Goal: Information Seeking & Learning: Learn about a topic

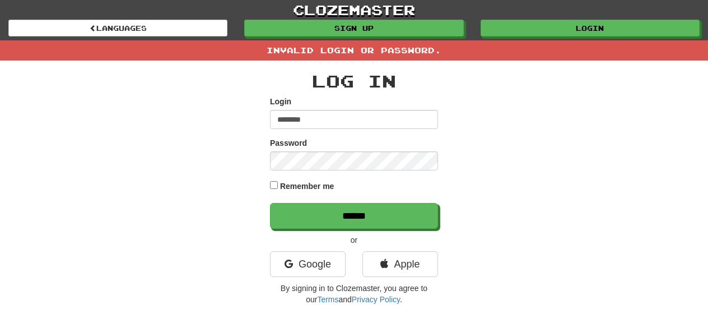
click at [336, 105] on div "Login ********" at bounding box center [354, 112] width 168 height 33
click at [328, 114] on input "********" at bounding box center [354, 119] width 168 height 19
click at [270, 203] on input "******" at bounding box center [354, 216] width 168 height 26
click at [312, 124] on input "********" at bounding box center [354, 119] width 168 height 19
type input "**********"
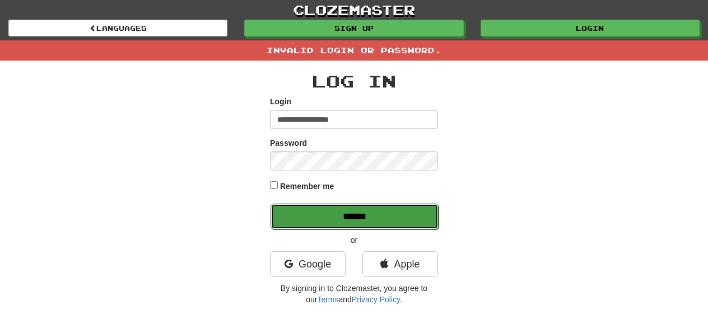
click at [312, 208] on input "******" at bounding box center [355, 216] width 168 height 26
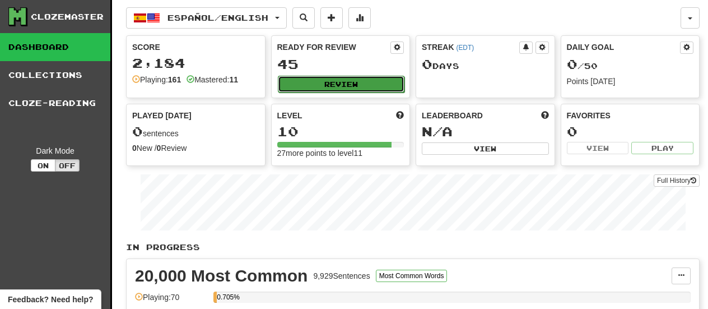
click at [322, 86] on button "Review" at bounding box center [341, 84] width 127 height 17
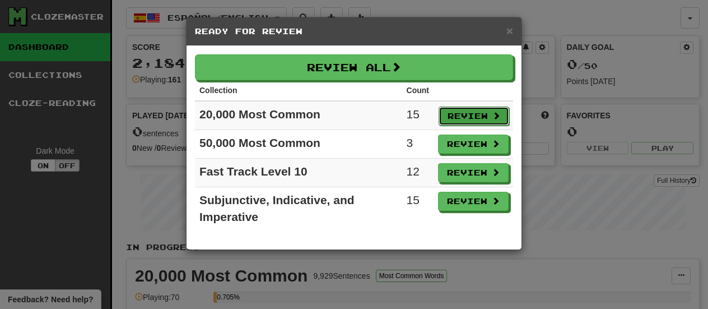
click at [462, 108] on button "Review" at bounding box center [474, 115] width 71 height 19
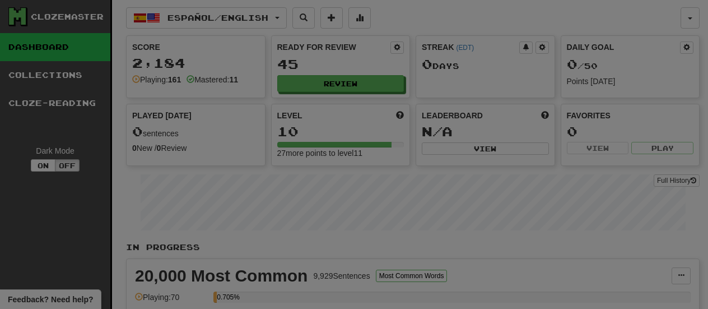
select select "**"
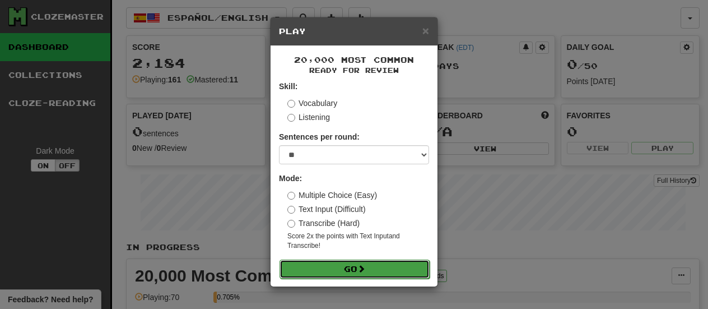
click at [340, 269] on button "Go" at bounding box center [355, 268] width 150 height 19
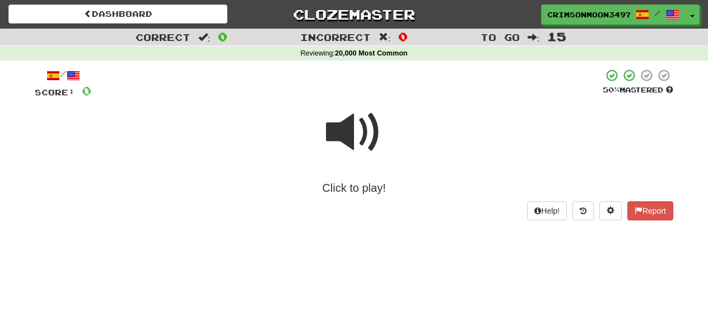
click at [358, 141] on span at bounding box center [354, 132] width 56 height 56
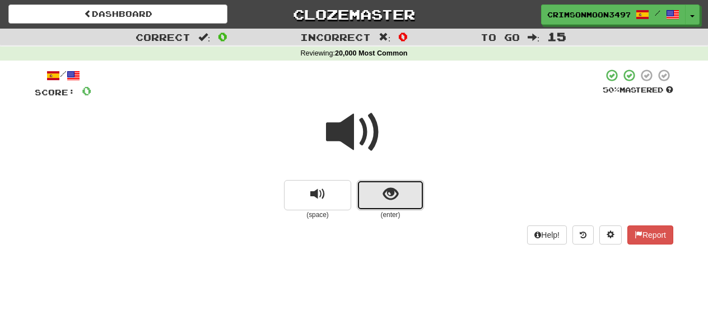
click at [372, 193] on button "show sentence" at bounding box center [390, 195] width 67 height 30
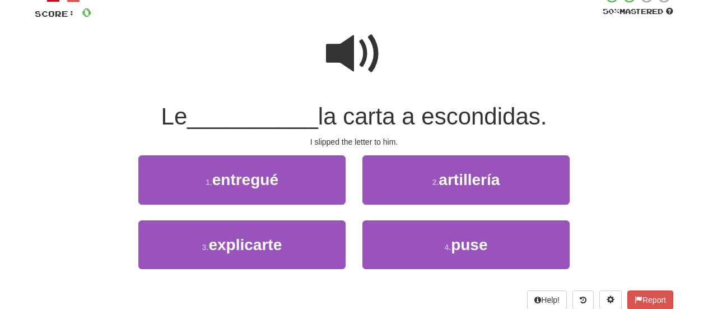
scroll to position [80, 0]
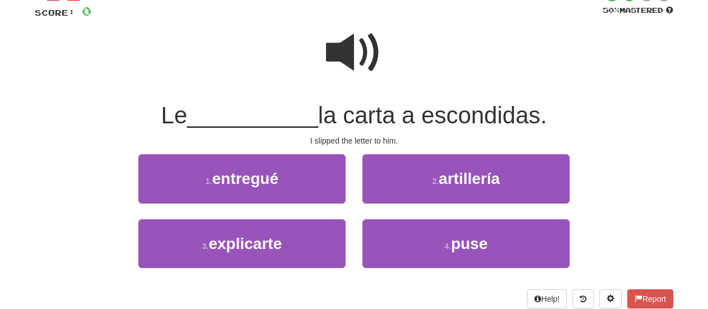
click at [445, 117] on span "la carta a escondidas." at bounding box center [432, 115] width 229 height 26
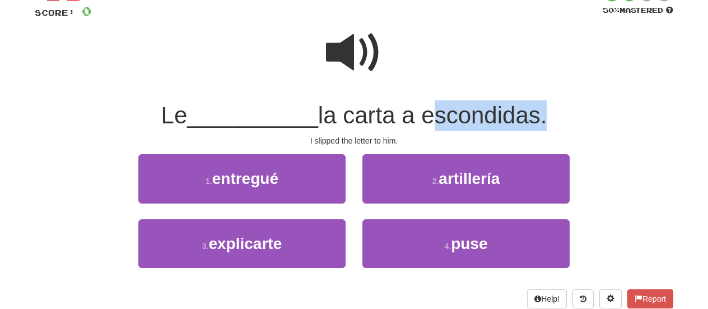
click at [445, 117] on span "la carta a escondidas." at bounding box center [432, 115] width 229 height 26
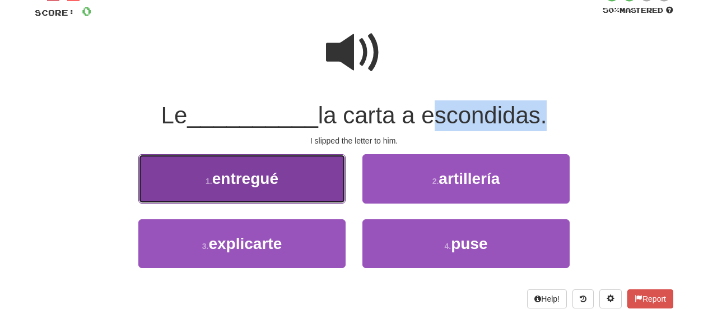
click at [278, 182] on span "entregué" at bounding box center [245, 178] width 66 height 17
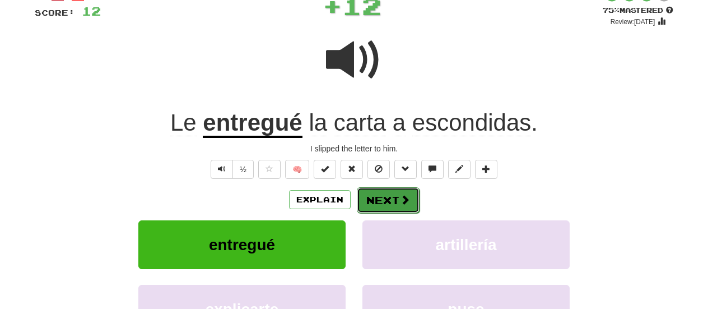
click at [378, 201] on button "Next" at bounding box center [388, 200] width 63 height 26
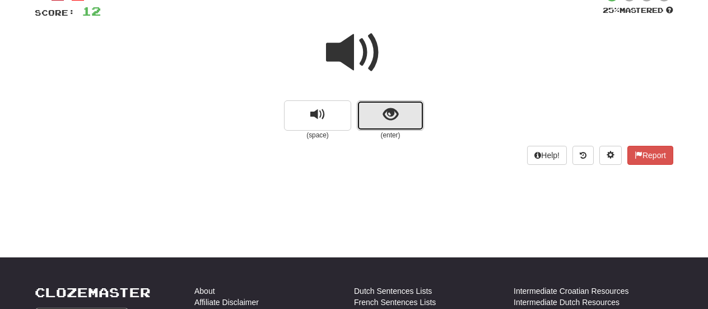
click at [370, 109] on button "show sentence" at bounding box center [390, 115] width 67 height 30
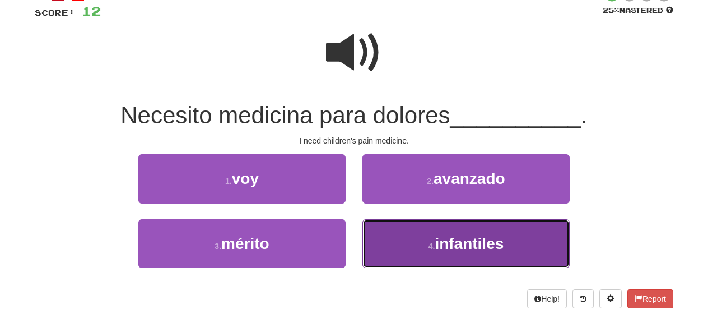
click at [408, 240] on button "4 . infantiles" at bounding box center [465, 243] width 207 height 49
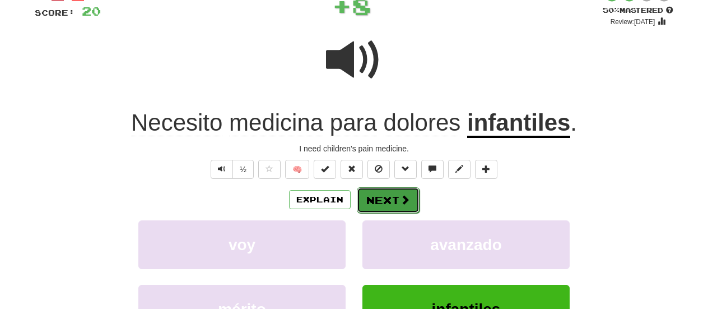
click at [389, 192] on button "Next" at bounding box center [388, 200] width 63 height 26
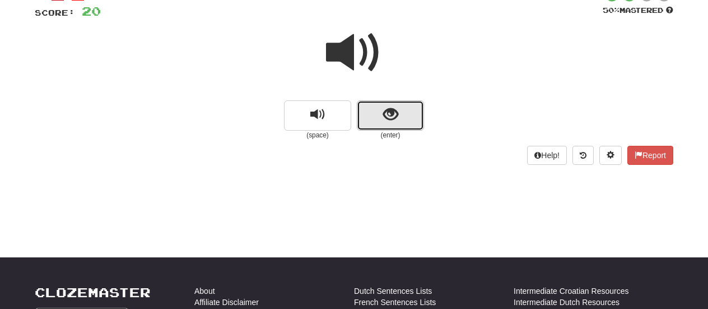
click at [383, 108] on span "show sentence" at bounding box center [390, 114] width 15 height 15
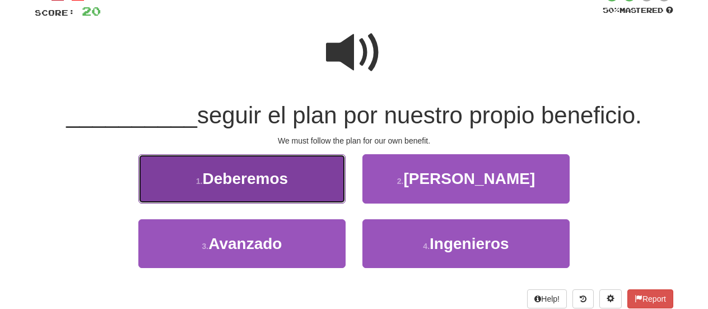
click at [287, 185] on span "Deberemos" at bounding box center [246, 178] width 86 height 17
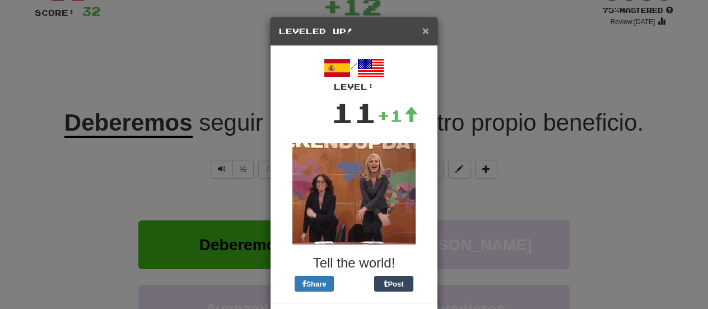
click at [428, 29] on span "×" at bounding box center [425, 30] width 7 height 13
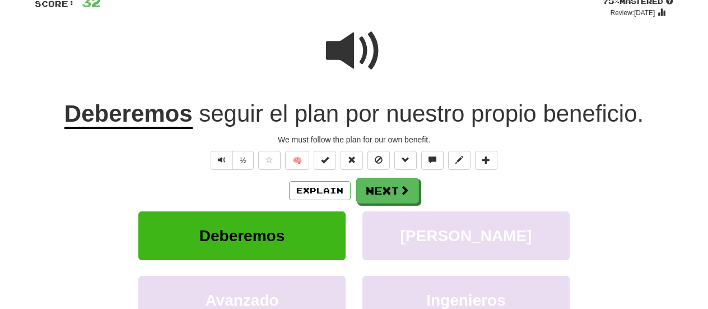
scroll to position [89, 0]
click at [392, 195] on button "Next" at bounding box center [388, 191] width 63 height 26
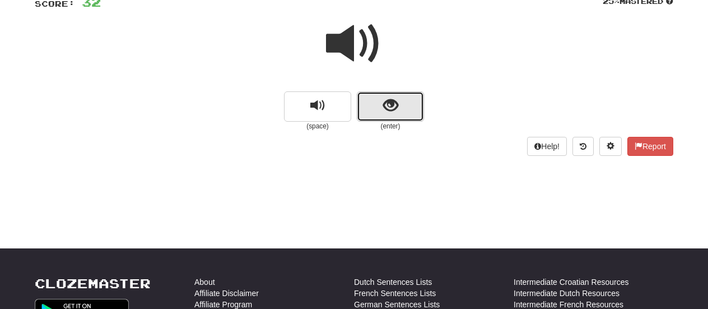
click at [391, 108] on span "show sentence" at bounding box center [390, 105] width 15 height 15
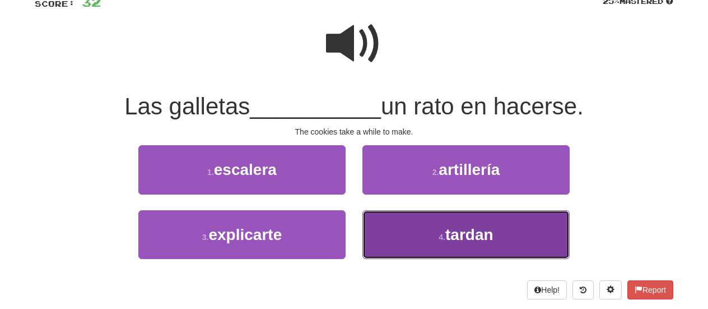
click at [420, 233] on button "4 . tardan" at bounding box center [465, 234] width 207 height 49
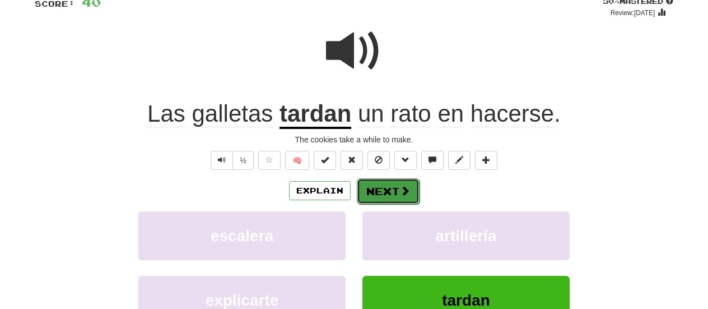
click at [387, 188] on button "Next" at bounding box center [388, 191] width 63 height 26
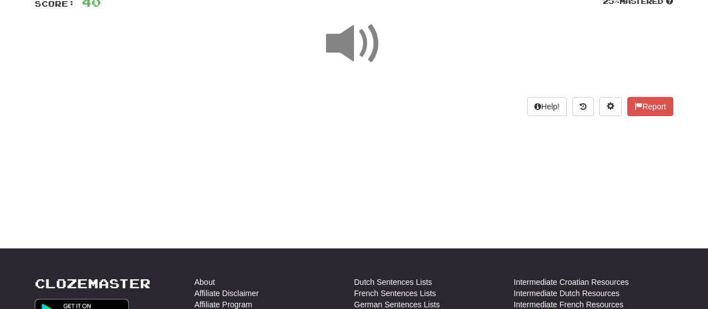
click at [387, 188] on div "Dashboard Clozemaster CrimsonMoon3497 / Toggle Dropdown Dashboard Leaderboard A…" at bounding box center [354, 65] width 708 height 309
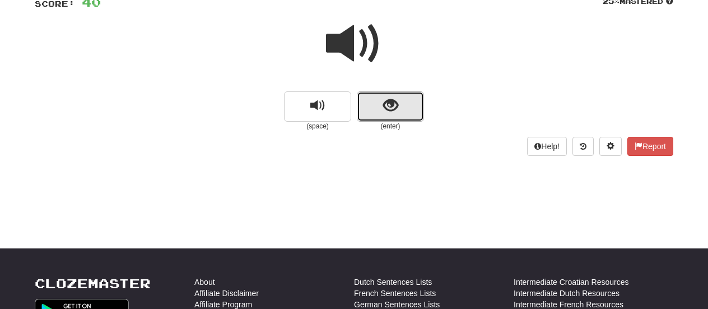
click at [377, 108] on button "show sentence" at bounding box center [390, 106] width 67 height 30
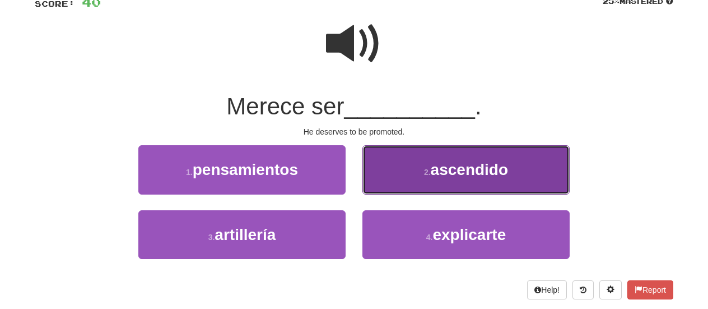
click at [378, 157] on button "2 . ascendido" at bounding box center [465, 169] width 207 height 49
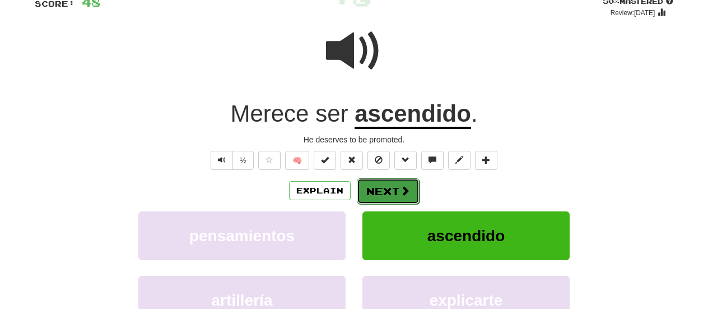
click at [388, 190] on button "Next" at bounding box center [388, 191] width 63 height 26
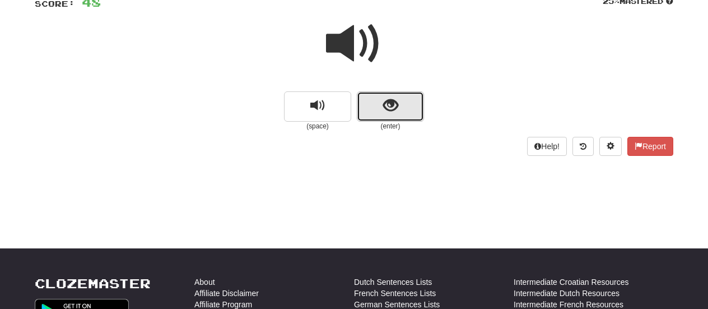
click at [370, 96] on button "show sentence" at bounding box center [390, 106] width 67 height 30
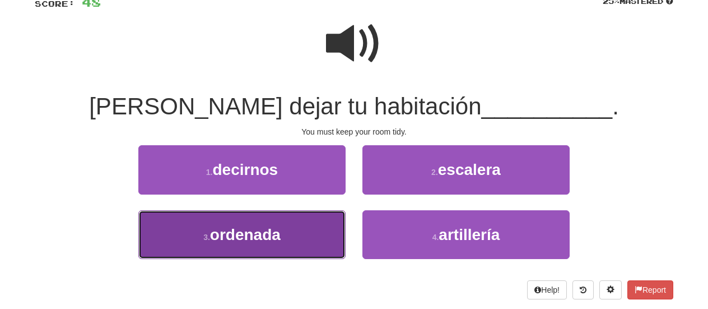
click at [306, 233] on button "3 . ordenada" at bounding box center [241, 234] width 207 height 49
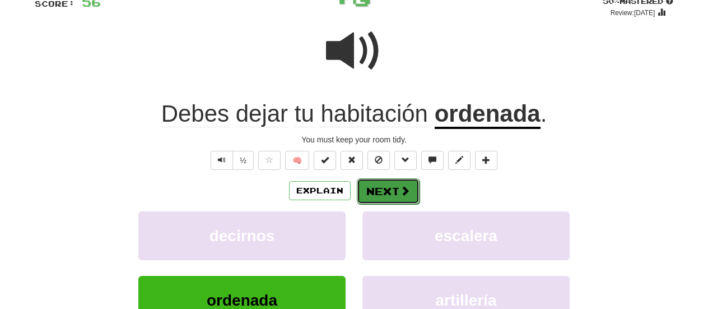
click at [374, 185] on button "Next" at bounding box center [388, 191] width 63 height 26
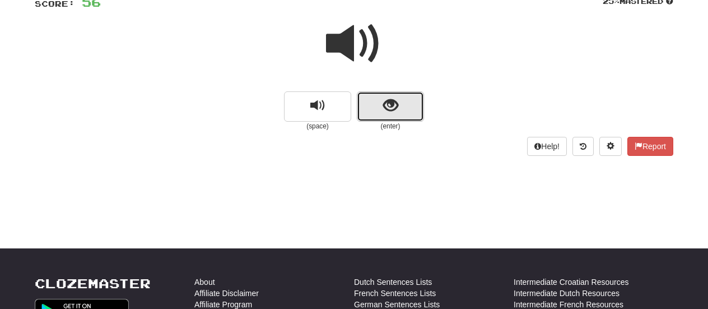
click at [380, 107] on button "show sentence" at bounding box center [390, 106] width 67 height 30
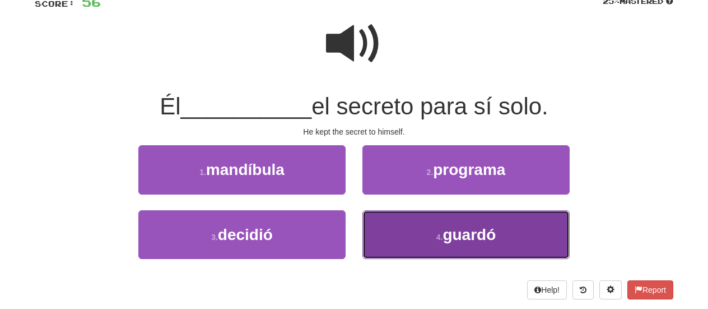
click at [427, 247] on button "4 . guardó" at bounding box center [465, 234] width 207 height 49
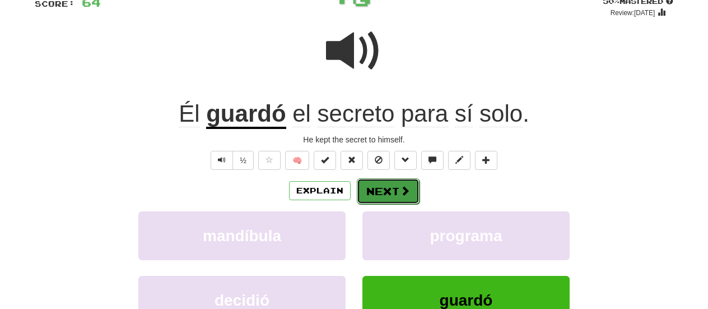
click at [385, 189] on button "Next" at bounding box center [388, 191] width 63 height 26
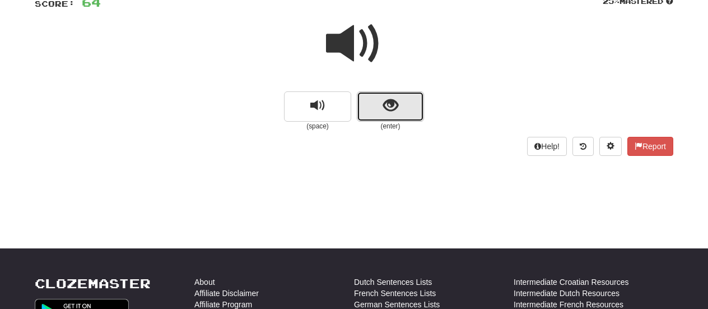
click at [369, 105] on button "show sentence" at bounding box center [390, 106] width 67 height 30
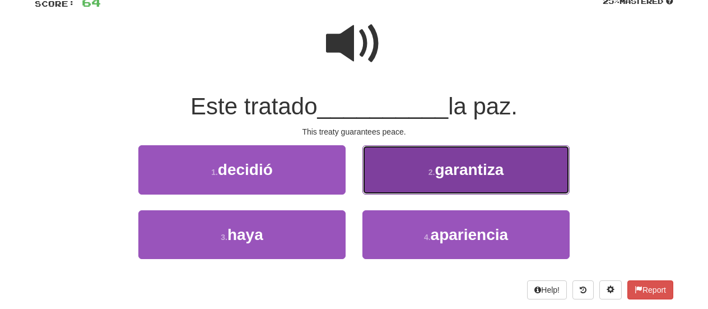
click at [404, 169] on button "2 . garantiza" at bounding box center [465, 169] width 207 height 49
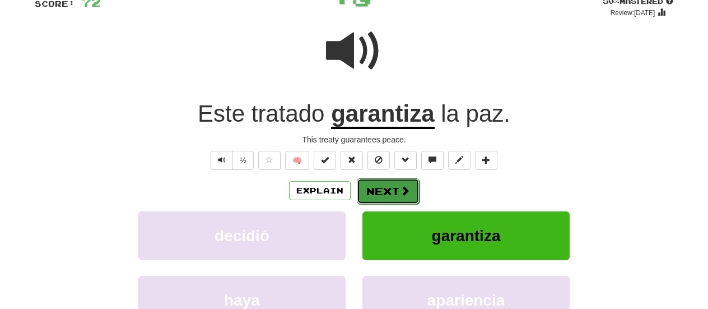
click at [393, 192] on button "Next" at bounding box center [388, 191] width 63 height 26
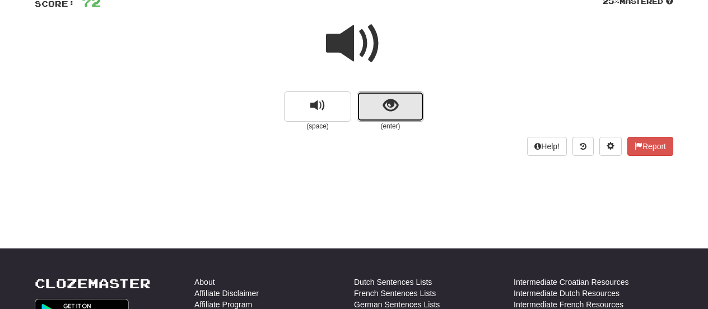
click at [388, 100] on span "show sentence" at bounding box center [390, 105] width 15 height 15
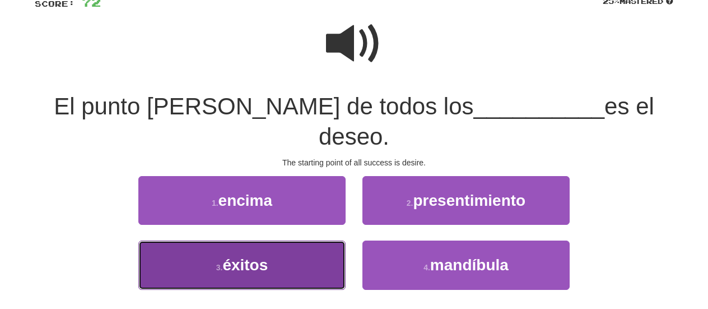
click at [331, 240] on button "3 . éxitos" at bounding box center [241, 264] width 207 height 49
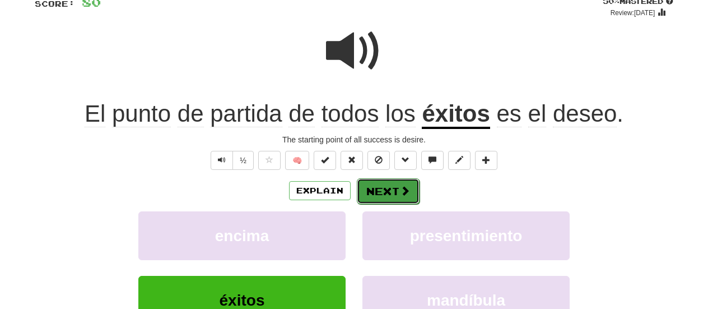
click at [390, 193] on button "Next" at bounding box center [388, 191] width 63 height 26
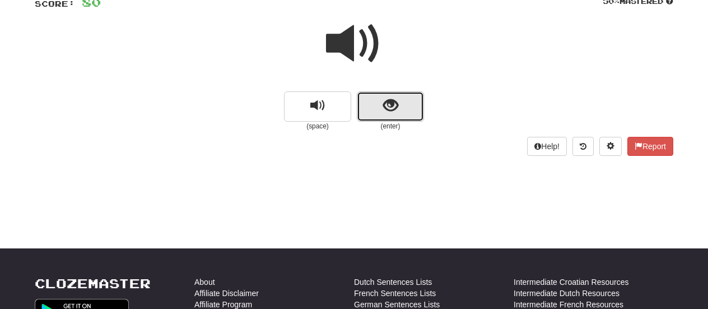
click at [394, 115] on button "show sentence" at bounding box center [390, 106] width 67 height 30
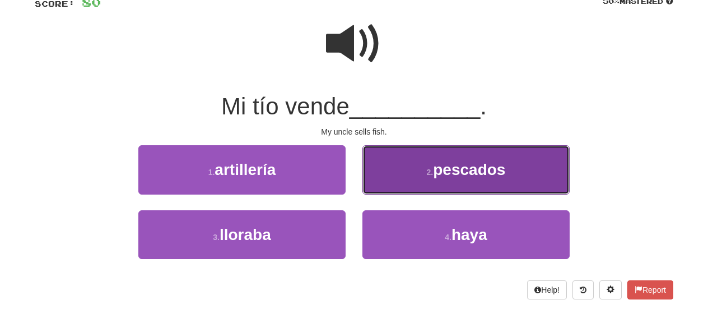
click at [393, 169] on button "2 . pescados" at bounding box center [465, 169] width 207 height 49
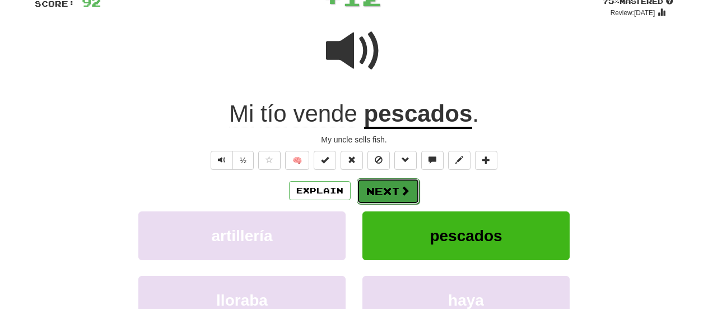
click at [381, 194] on button "Next" at bounding box center [388, 191] width 63 height 26
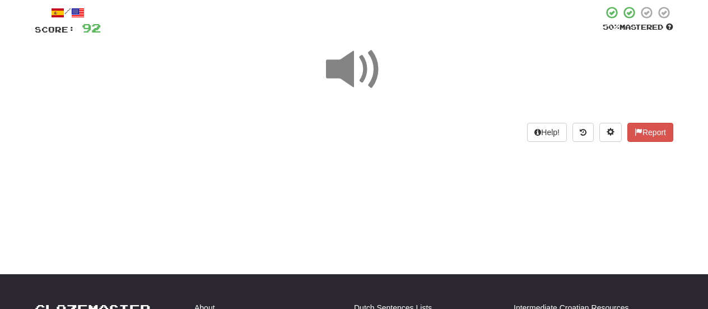
scroll to position [67, 0]
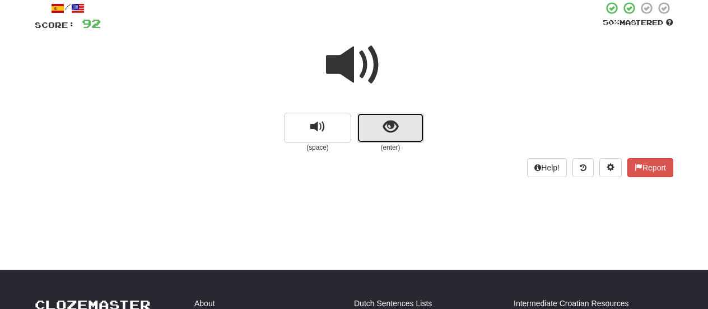
click at [373, 122] on button "show sentence" at bounding box center [390, 128] width 67 height 30
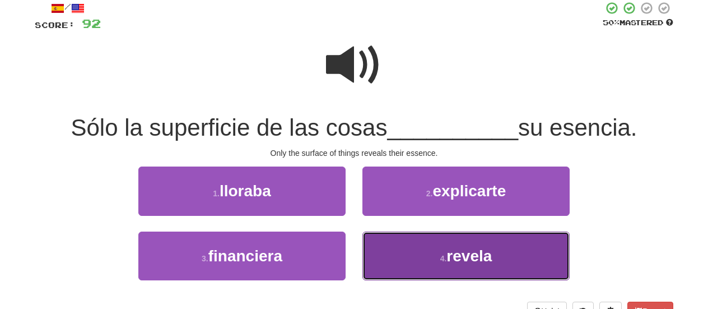
click at [382, 251] on button "4 . revela" at bounding box center [465, 255] width 207 height 49
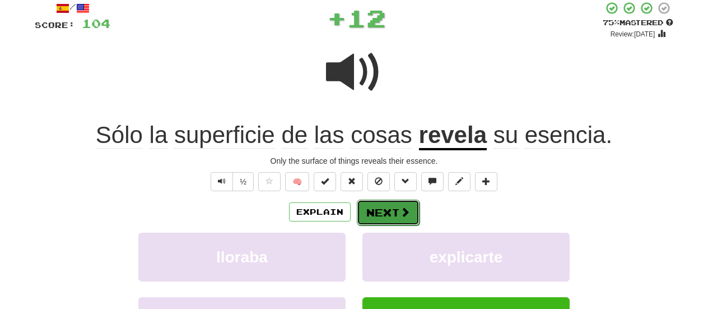
click at [388, 207] on button "Next" at bounding box center [388, 212] width 63 height 26
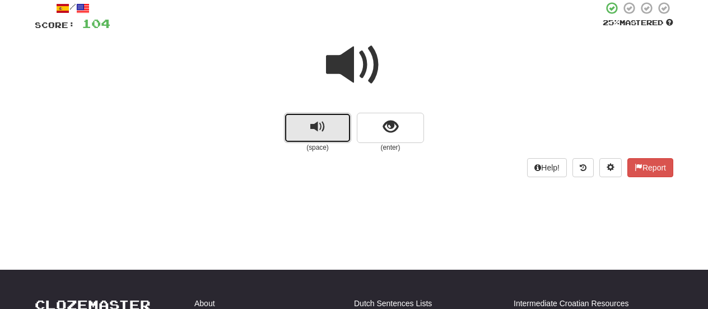
click at [335, 122] on button "replay audio" at bounding box center [317, 128] width 67 height 30
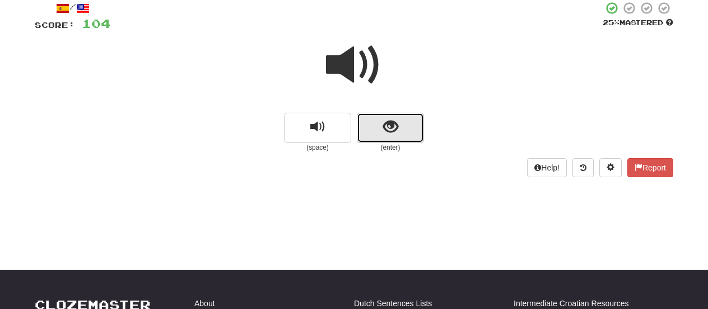
click at [369, 128] on button "show sentence" at bounding box center [390, 128] width 67 height 30
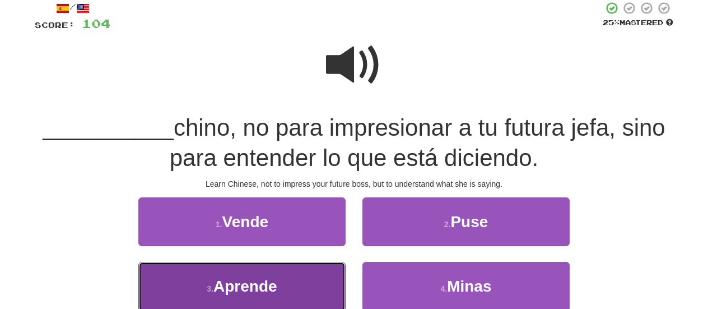
click at [249, 280] on span "Aprende" at bounding box center [245, 285] width 64 height 17
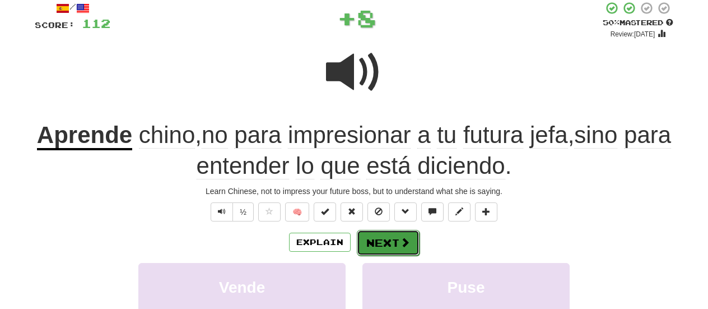
click at [397, 240] on button "Next" at bounding box center [388, 243] width 63 height 26
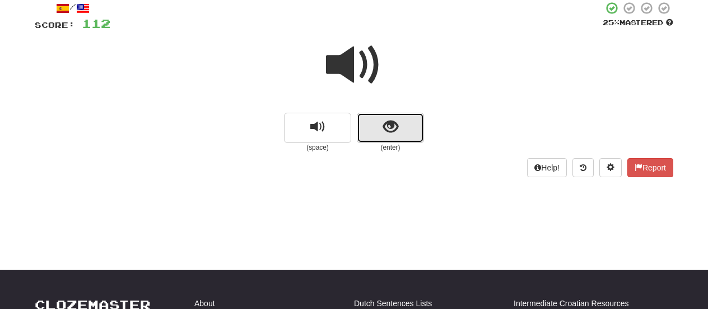
click at [374, 123] on button "show sentence" at bounding box center [390, 128] width 67 height 30
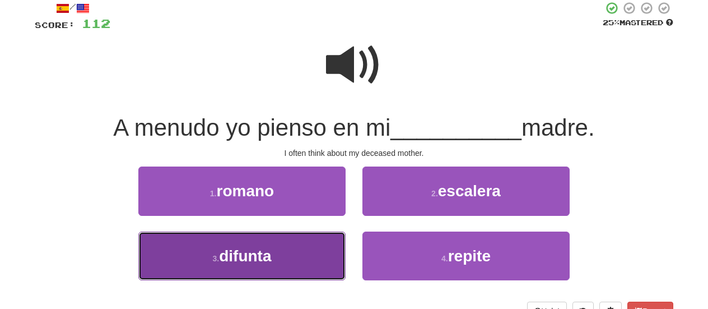
click at [314, 251] on button "3 . difunta" at bounding box center [241, 255] width 207 height 49
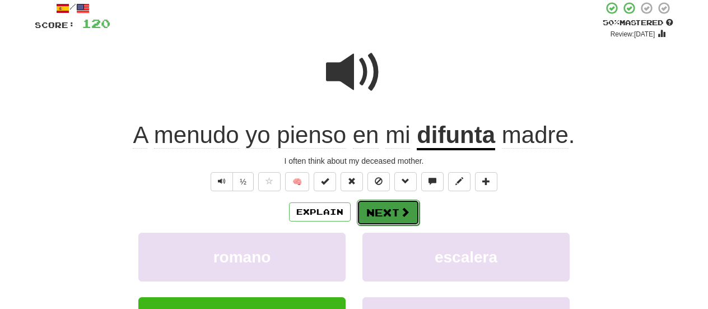
click at [388, 208] on button "Next" at bounding box center [388, 212] width 63 height 26
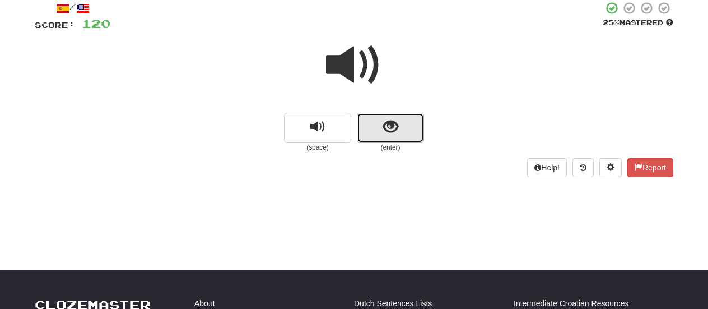
click at [380, 120] on button "show sentence" at bounding box center [390, 128] width 67 height 30
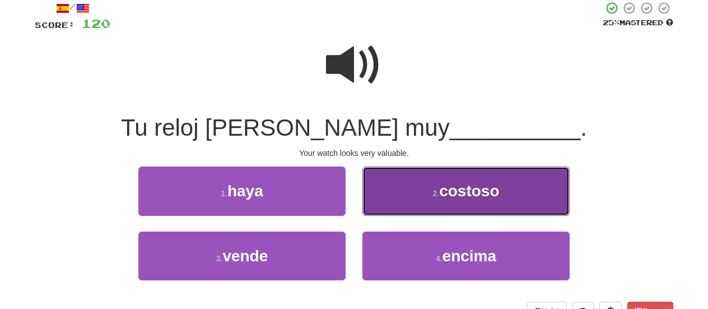
click at [383, 194] on button "2 . costoso" at bounding box center [465, 190] width 207 height 49
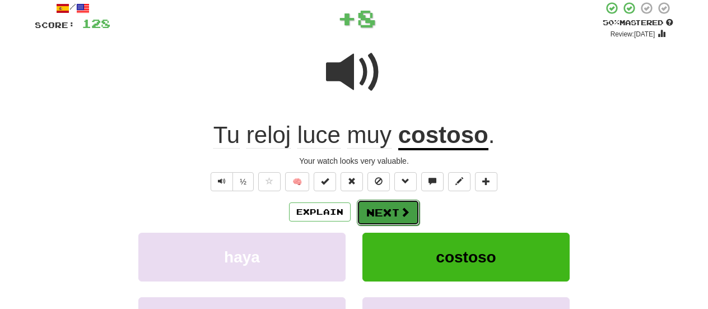
click at [396, 208] on button "Next" at bounding box center [388, 212] width 63 height 26
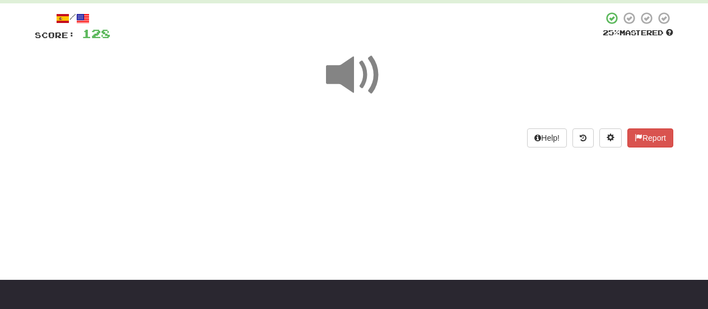
scroll to position [82, 0]
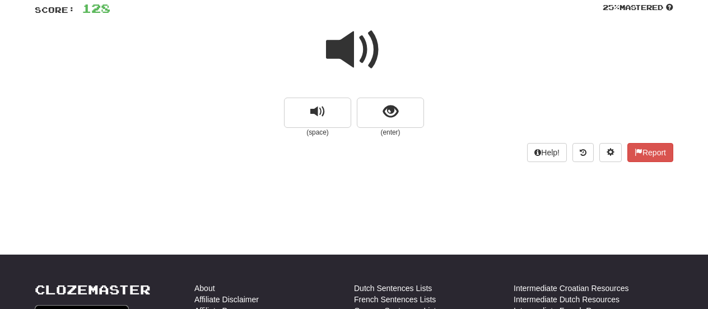
click at [388, 128] on small "(enter)" at bounding box center [390, 133] width 67 height 10
click at [385, 124] on button "show sentence" at bounding box center [390, 112] width 67 height 30
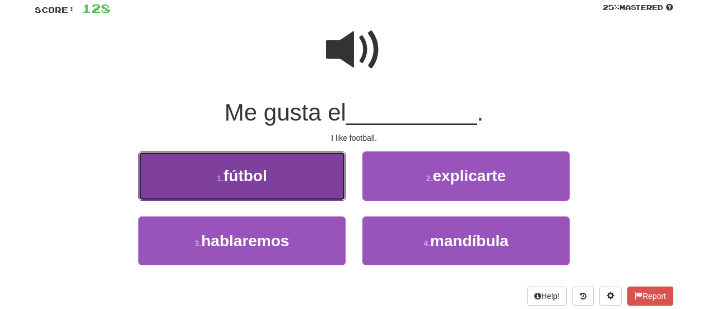
click at [330, 173] on button "1 . fútbol" at bounding box center [241, 175] width 207 height 49
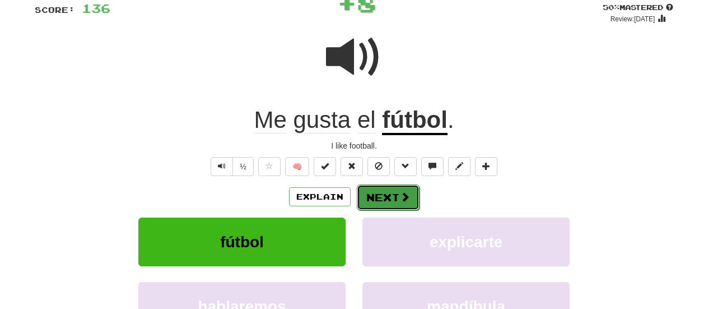
click at [369, 194] on button "Next" at bounding box center [388, 197] width 63 height 26
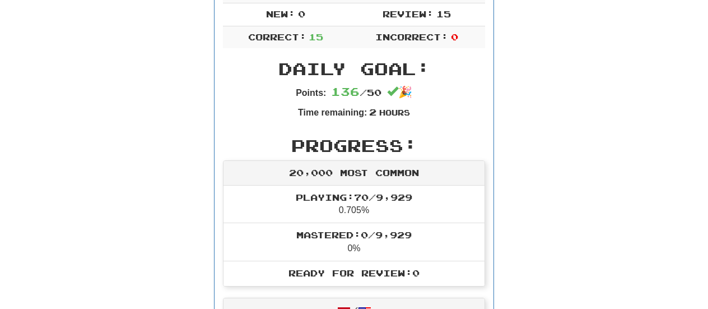
scroll to position [0, 0]
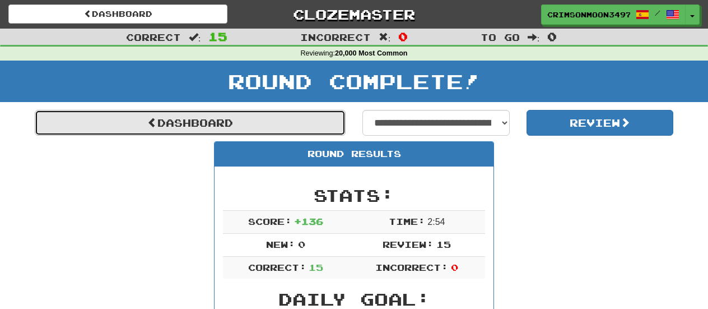
click at [212, 122] on link "Dashboard" at bounding box center [190, 123] width 311 height 26
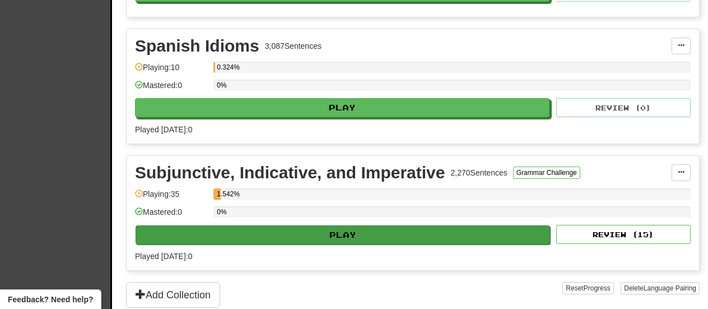
scroll to position [937, 0]
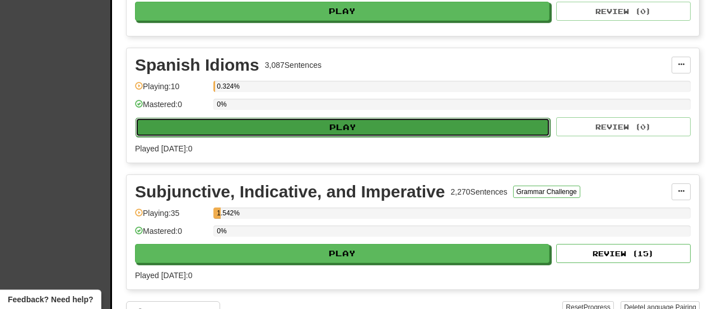
click at [305, 119] on button "Play" at bounding box center [343, 127] width 415 height 19
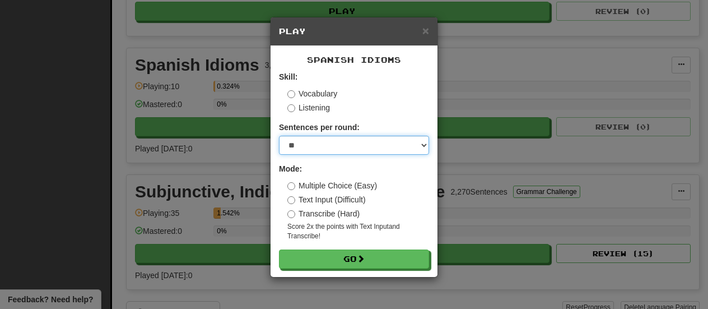
select select "**"
click option "**" at bounding box center [0, 0] width 0 height 0
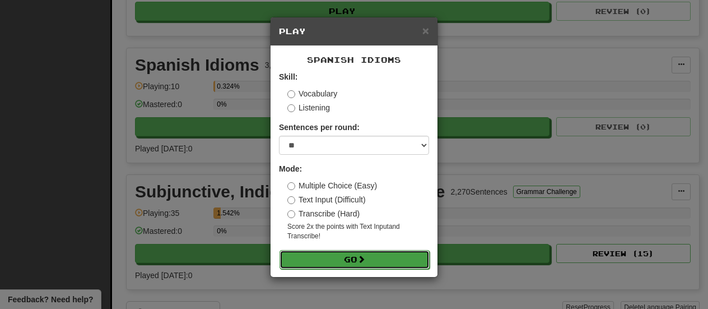
click at [320, 254] on button "Go" at bounding box center [355, 259] width 150 height 19
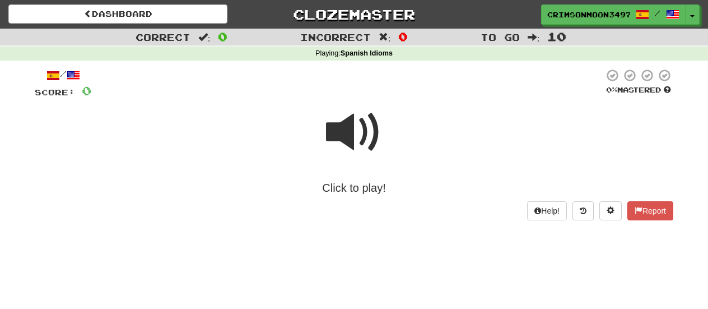
click at [350, 134] on span at bounding box center [354, 132] width 56 height 56
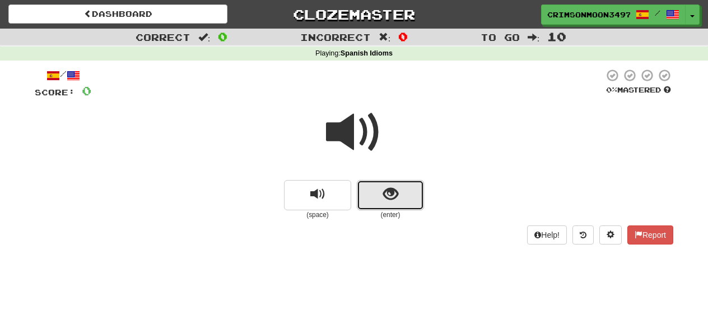
click at [391, 196] on span "show sentence" at bounding box center [390, 194] width 15 height 15
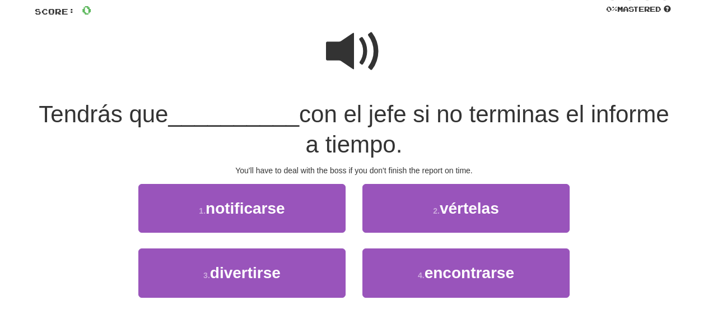
scroll to position [81, 0]
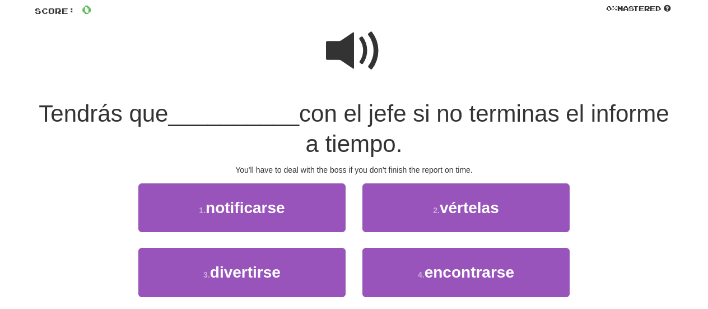
click at [360, 48] on span at bounding box center [354, 51] width 56 height 56
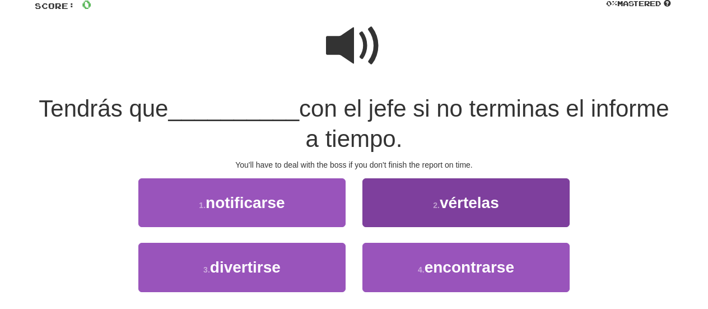
scroll to position [85, 0]
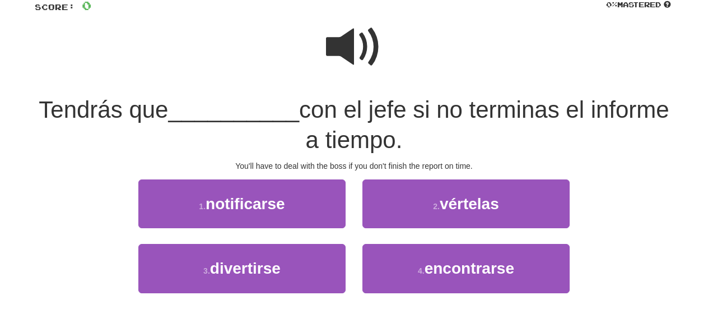
click at [355, 43] on span at bounding box center [354, 47] width 56 height 56
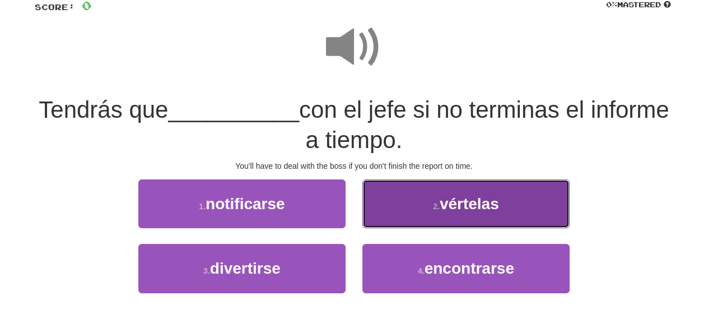
click at [430, 211] on button "2 . vértelas" at bounding box center [465, 203] width 207 height 49
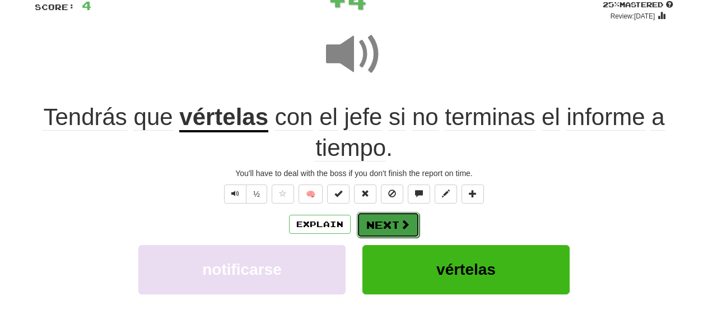
click at [401, 226] on span at bounding box center [405, 224] width 10 height 10
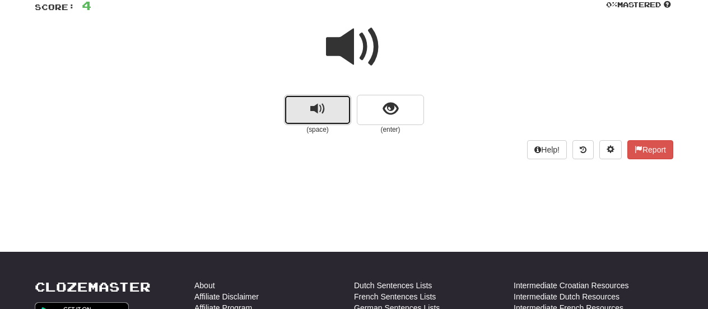
click at [342, 108] on button "replay audio" at bounding box center [317, 110] width 67 height 30
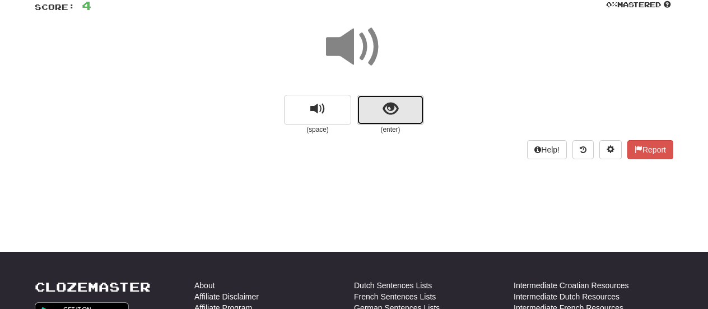
click at [374, 117] on button "show sentence" at bounding box center [390, 110] width 67 height 30
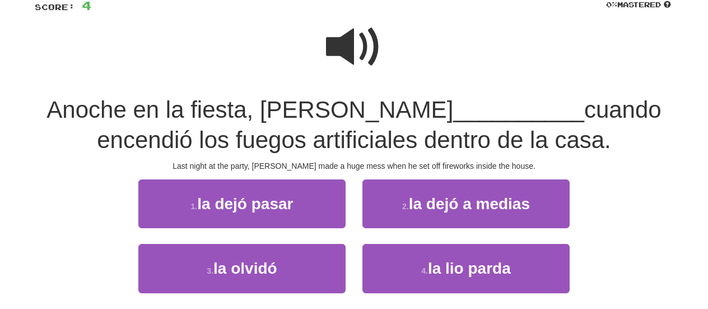
click at [360, 57] on span at bounding box center [354, 47] width 56 height 56
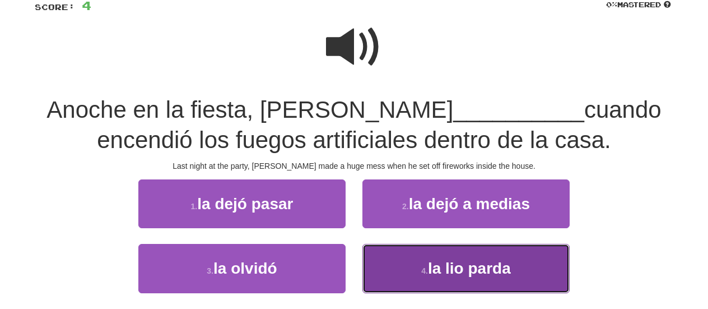
click at [393, 269] on button "4 . la lio parda" at bounding box center [465, 268] width 207 height 49
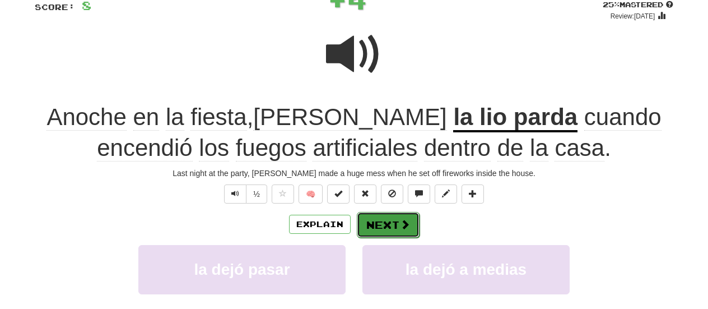
click at [378, 226] on button "Next" at bounding box center [388, 225] width 63 height 26
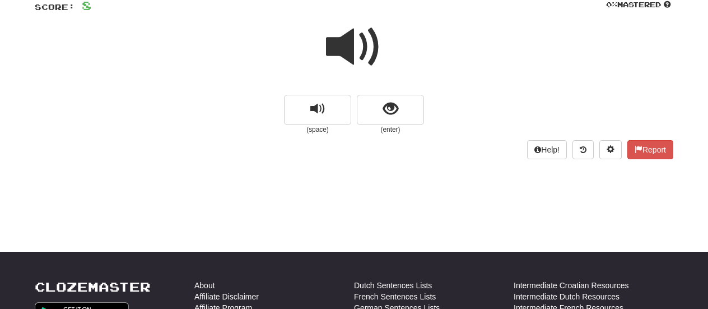
click at [392, 129] on small "(enter)" at bounding box center [390, 130] width 67 height 10
click at [384, 117] on span "show sentence" at bounding box center [390, 108] width 15 height 15
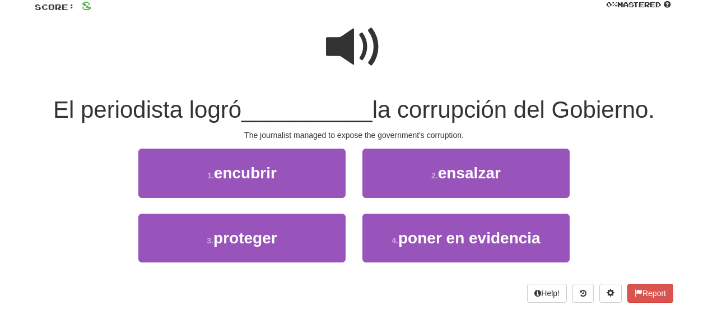
click at [368, 53] on span at bounding box center [354, 47] width 56 height 56
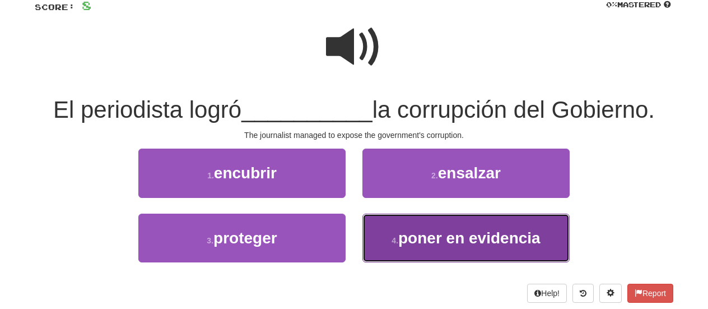
click at [378, 243] on button "4 . poner en evidencia" at bounding box center [465, 237] width 207 height 49
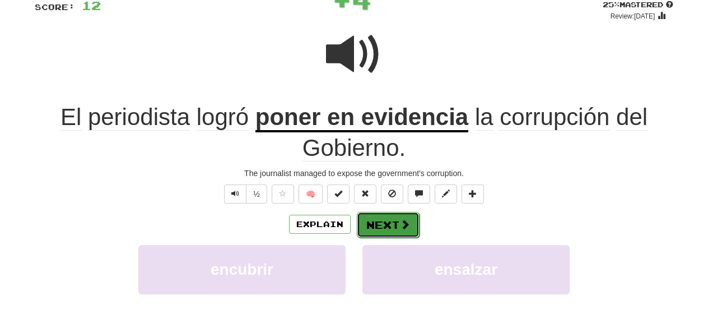
click at [384, 226] on button "Next" at bounding box center [388, 225] width 63 height 26
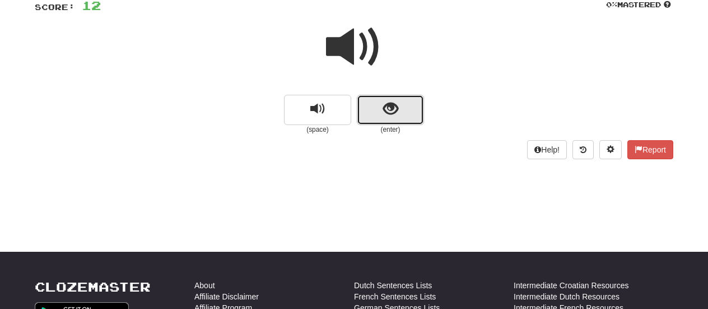
click at [373, 106] on button "show sentence" at bounding box center [390, 110] width 67 height 30
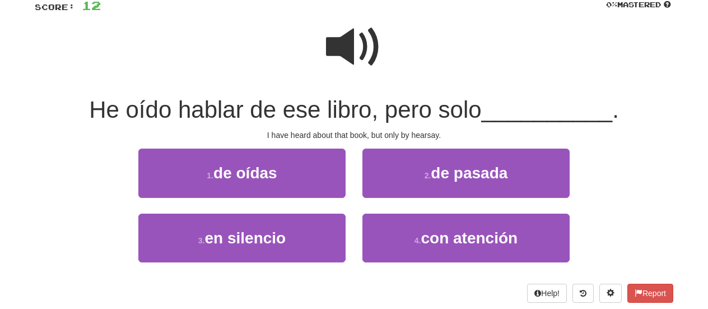
click at [357, 36] on span at bounding box center [354, 47] width 56 height 56
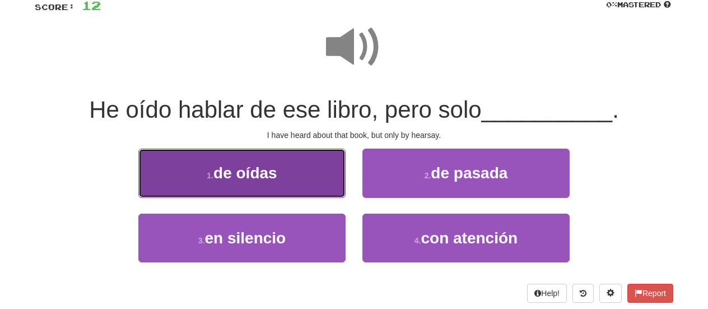
click at [322, 179] on button "1 . de oídas" at bounding box center [241, 172] width 207 height 49
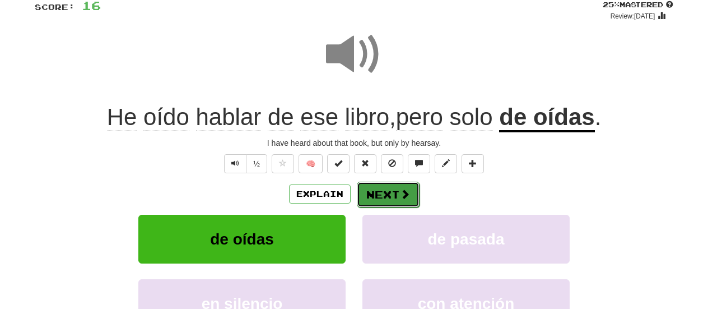
click at [379, 196] on button "Next" at bounding box center [388, 195] width 63 height 26
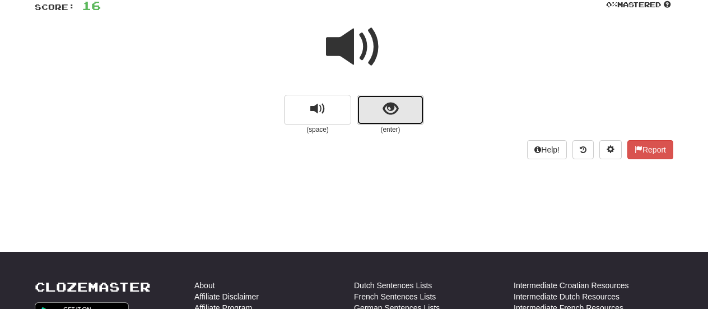
click at [373, 115] on button "show sentence" at bounding box center [390, 110] width 67 height 30
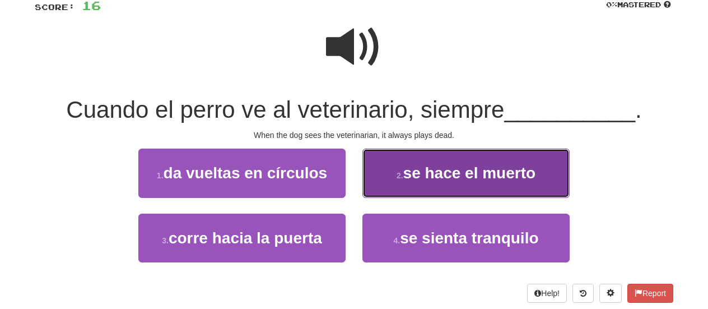
click at [378, 171] on button "2 . se hace el muerto" at bounding box center [465, 172] width 207 height 49
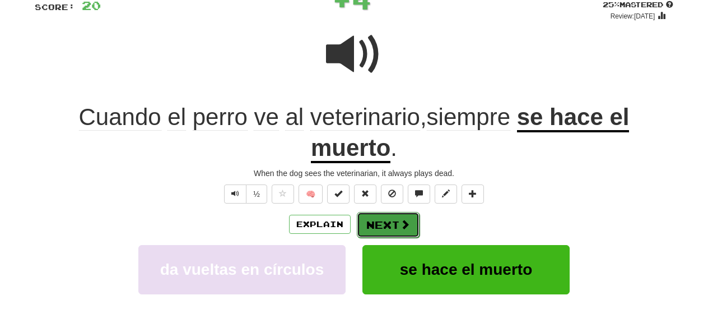
click at [372, 231] on button "Next" at bounding box center [388, 225] width 63 height 26
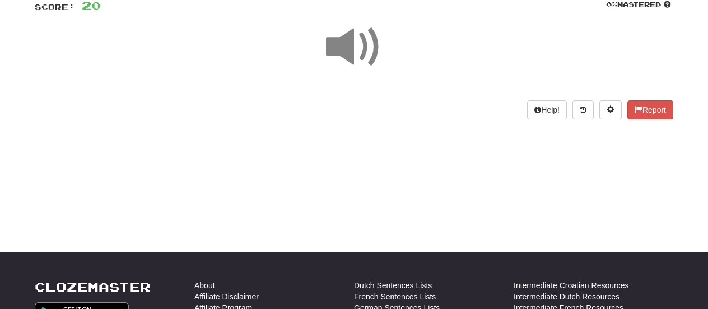
click at [354, 50] on span at bounding box center [354, 47] width 56 height 56
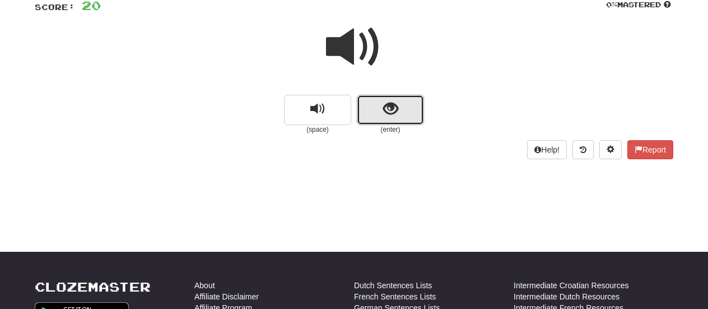
click at [384, 113] on span "show sentence" at bounding box center [390, 108] width 15 height 15
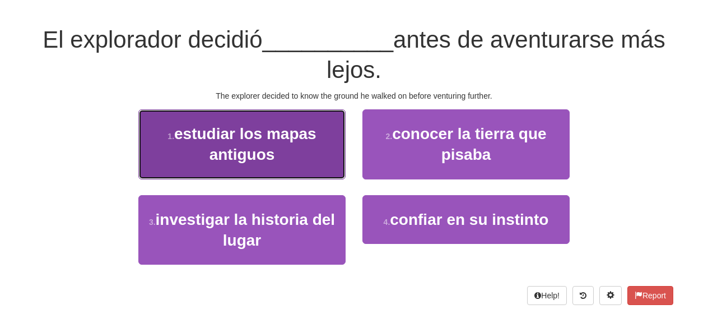
click at [304, 147] on button "1 . estudiar los mapas antiguos" at bounding box center [241, 144] width 207 height 70
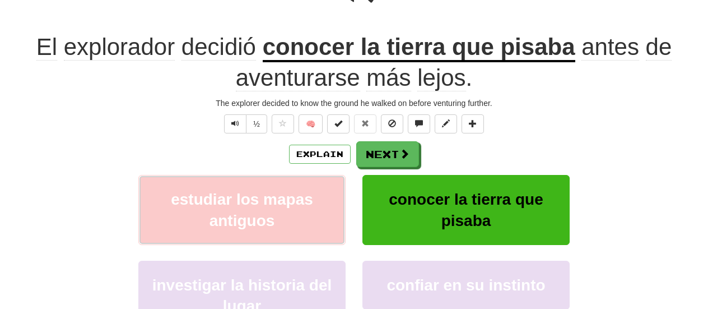
scroll to position [162, 0]
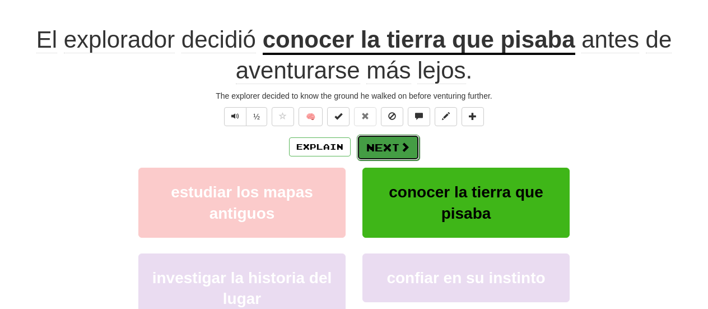
click at [381, 150] on button "Next" at bounding box center [388, 147] width 63 height 26
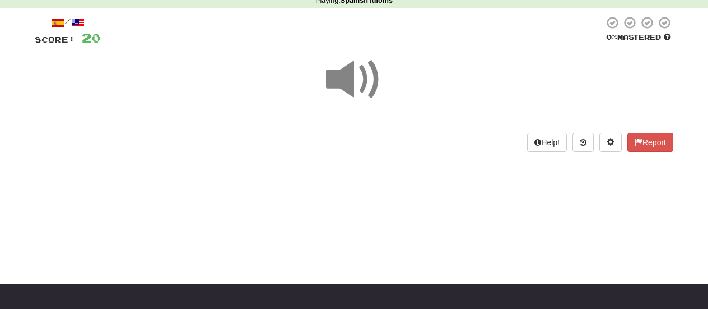
scroll to position [53, 0]
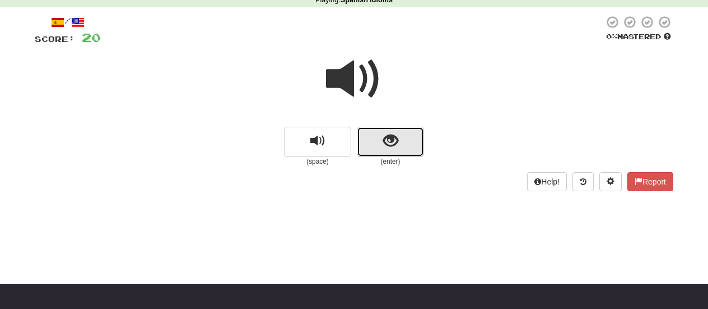
click at [357, 136] on button "show sentence" at bounding box center [390, 142] width 67 height 30
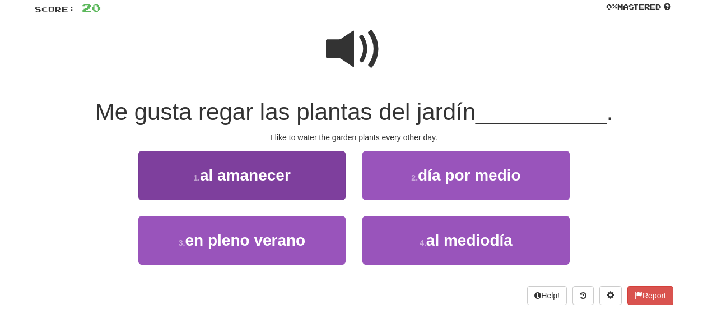
scroll to position [89, 0]
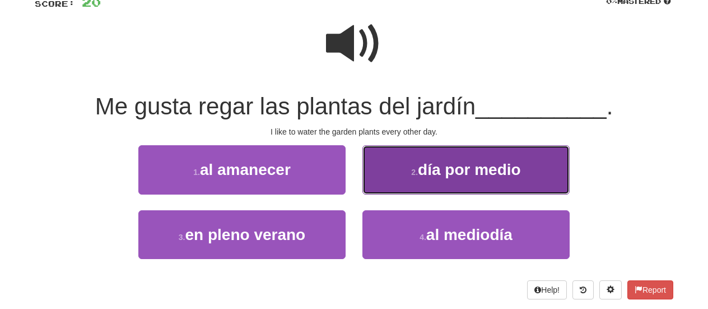
click at [385, 170] on button "2 . día por medio" at bounding box center [465, 169] width 207 height 49
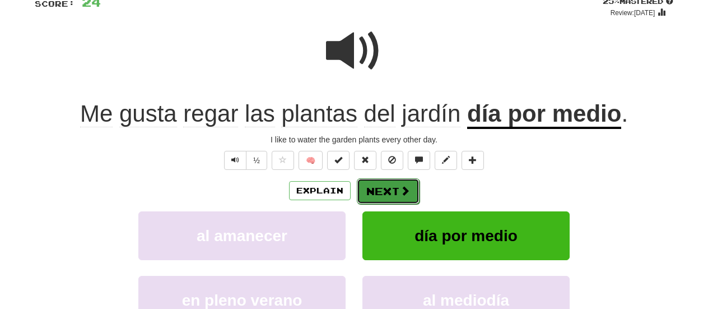
click at [380, 187] on button "Next" at bounding box center [388, 191] width 63 height 26
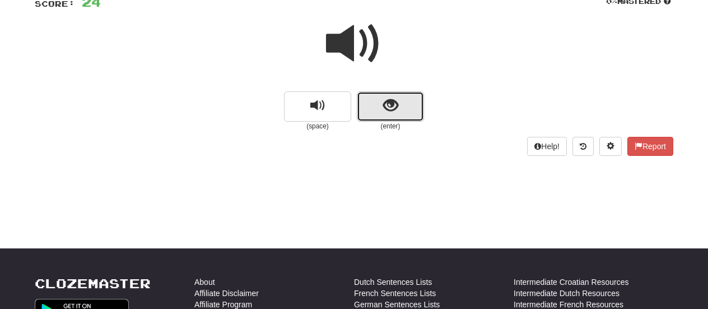
click at [382, 108] on button "show sentence" at bounding box center [390, 106] width 67 height 30
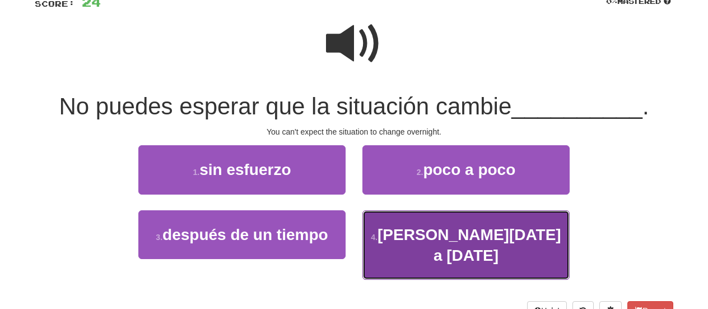
click at [380, 239] on button "4 . de hoy a mañana" at bounding box center [465, 245] width 207 height 70
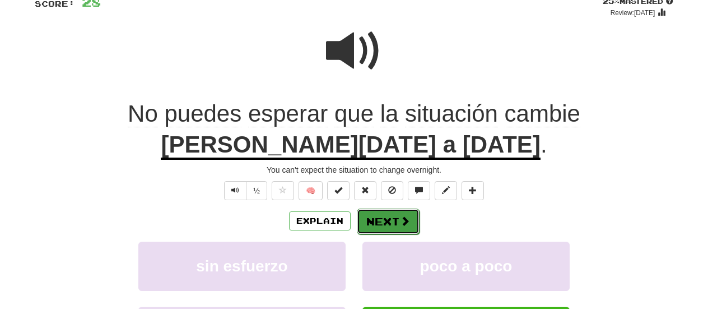
click at [380, 218] on button "Next" at bounding box center [388, 221] width 63 height 26
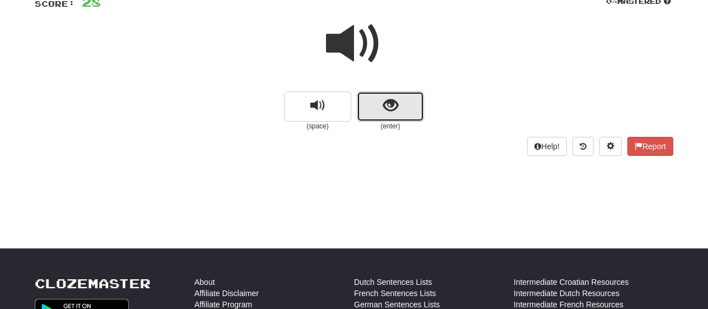
click at [391, 103] on span "show sentence" at bounding box center [390, 105] width 15 height 15
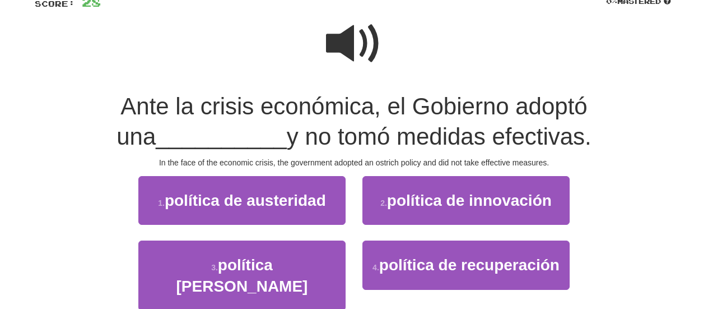
click at [365, 53] on span at bounding box center [354, 44] width 56 height 56
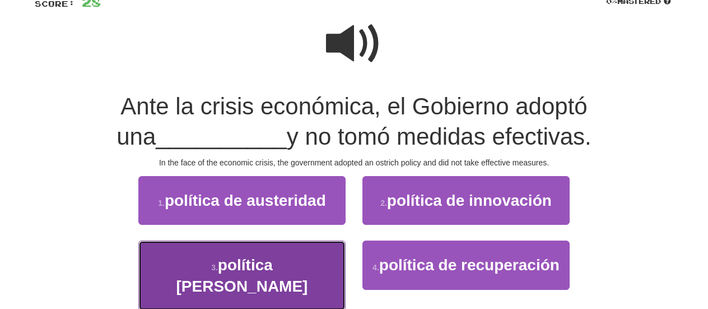
click at [308, 264] on span "política de avestruz" at bounding box center [242, 275] width 132 height 38
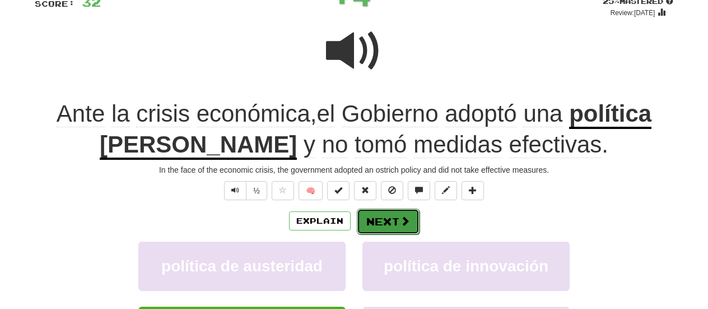
click at [398, 219] on button "Next" at bounding box center [388, 221] width 63 height 26
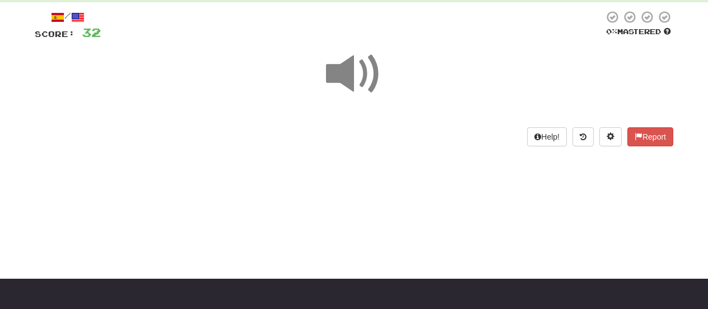
scroll to position [58, 0]
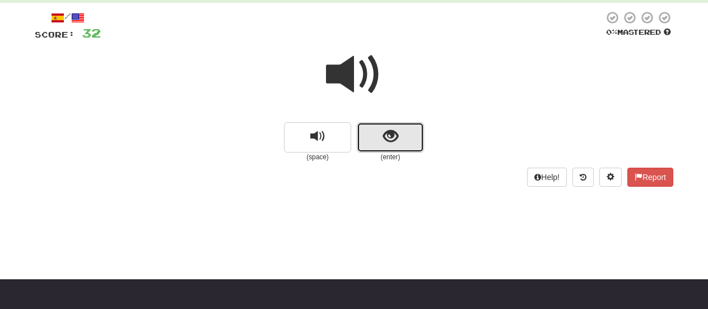
click at [381, 151] on button "show sentence" at bounding box center [390, 137] width 67 height 30
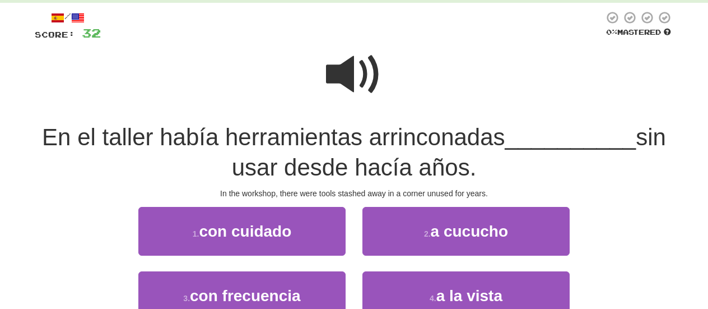
click at [357, 63] on span at bounding box center [354, 75] width 56 height 56
click at [351, 69] on span at bounding box center [354, 75] width 56 height 56
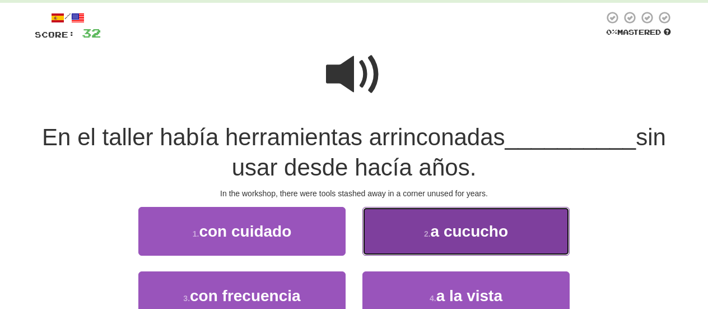
click at [398, 222] on button "2 . a cucucho" at bounding box center [465, 231] width 207 height 49
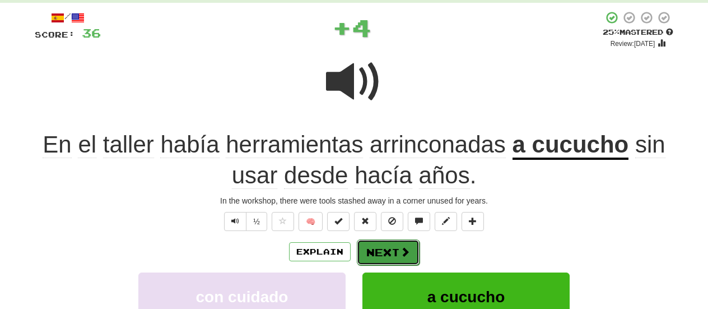
click at [390, 249] on button "Next" at bounding box center [388, 252] width 63 height 26
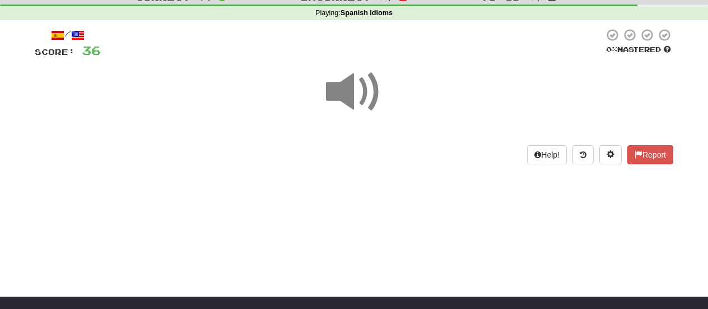
scroll to position [43, 0]
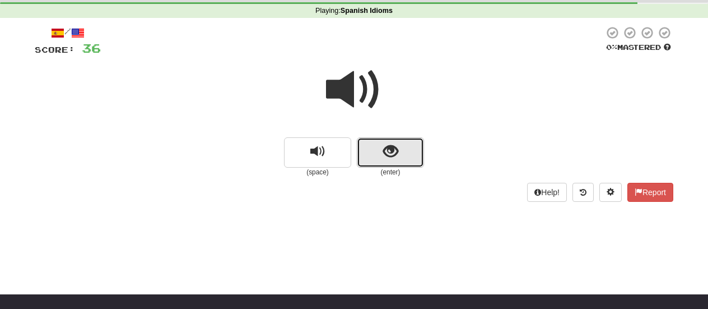
click at [388, 148] on span "show sentence" at bounding box center [390, 151] width 15 height 15
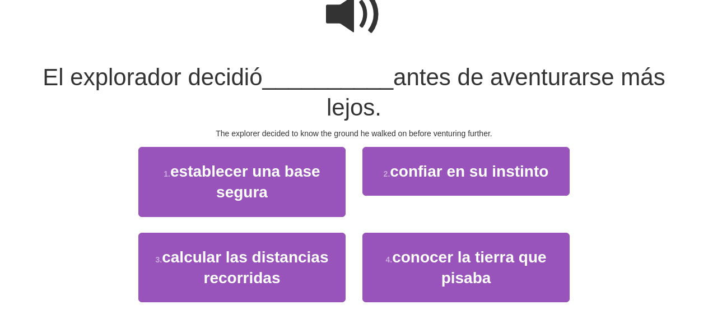
scroll to position [118, 0]
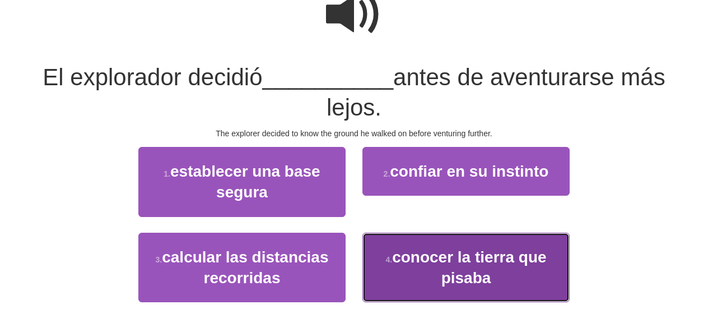
click at [380, 257] on button "4 . conocer la tierra que pisaba" at bounding box center [465, 268] width 207 height 70
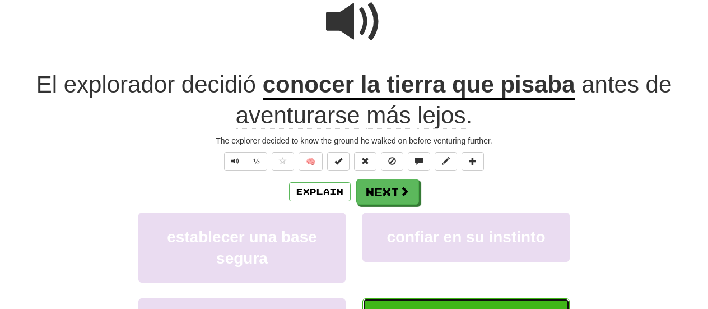
scroll to position [125, 0]
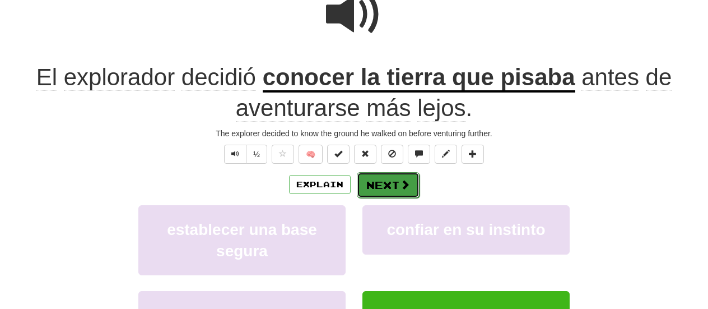
click at [388, 184] on button "Next" at bounding box center [388, 185] width 63 height 26
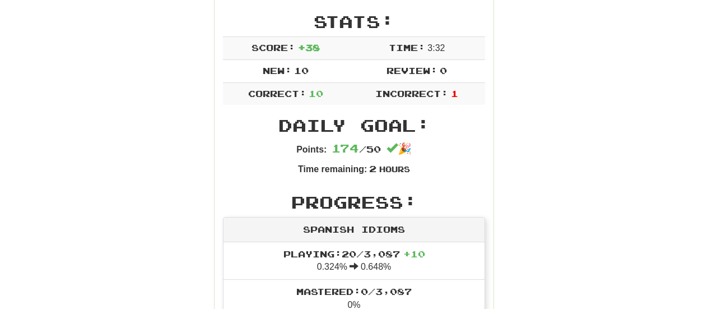
scroll to position [0, 0]
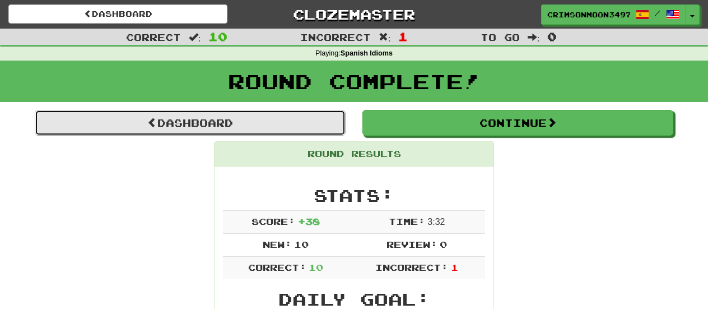
click at [245, 125] on link "Dashboard" at bounding box center [190, 123] width 311 height 26
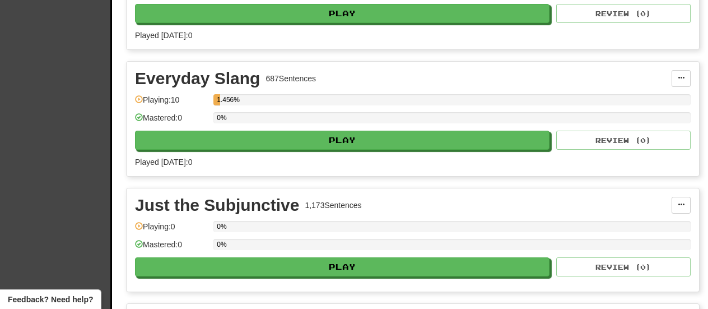
scroll to position [452, 0]
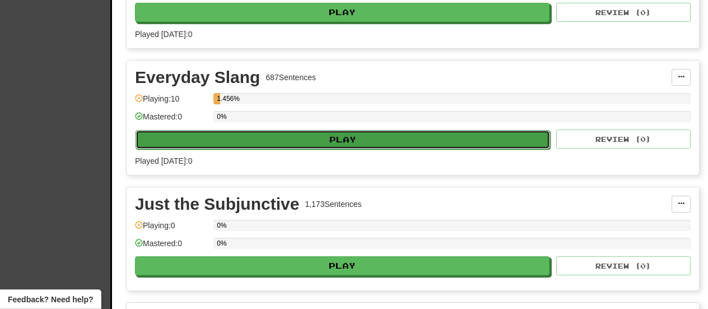
click at [338, 134] on button "Play" at bounding box center [343, 139] width 415 height 19
select select "**"
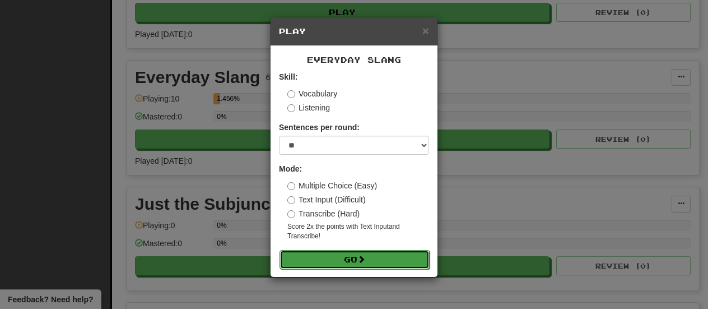
click at [328, 261] on button "Go" at bounding box center [355, 259] width 150 height 19
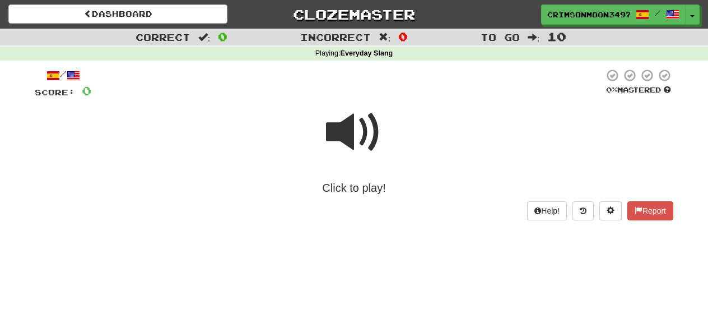
click at [341, 148] on span at bounding box center [354, 132] width 56 height 56
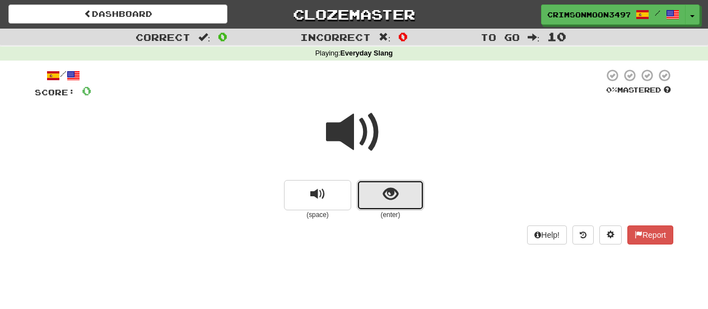
click at [387, 197] on span "show sentence" at bounding box center [390, 194] width 15 height 15
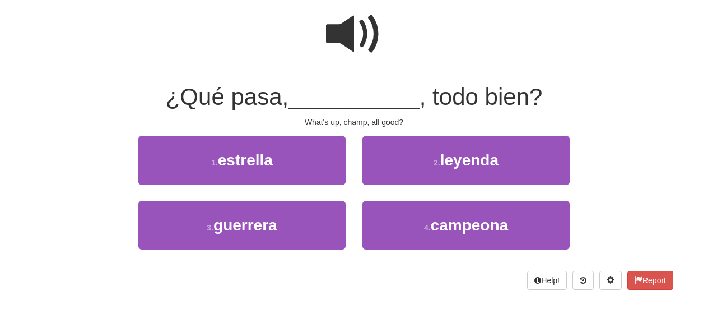
scroll to position [99, 0]
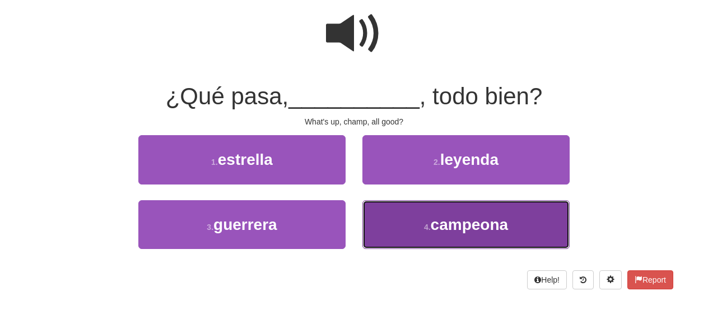
click at [395, 230] on button "4 . campeona" at bounding box center [465, 224] width 207 height 49
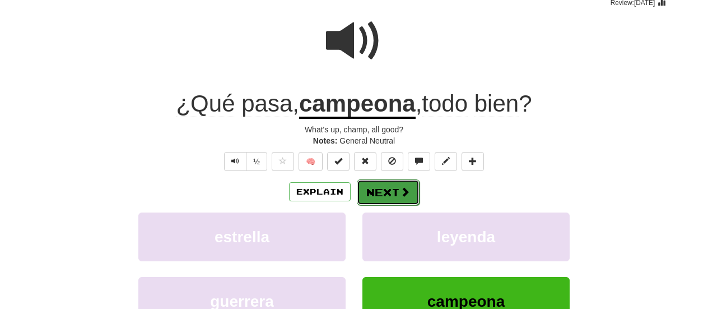
click at [392, 196] on button "Next" at bounding box center [388, 192] width 63 height 26
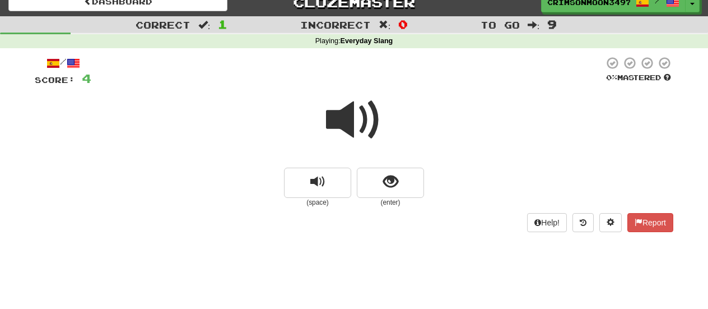
scroll to position [12, 0]
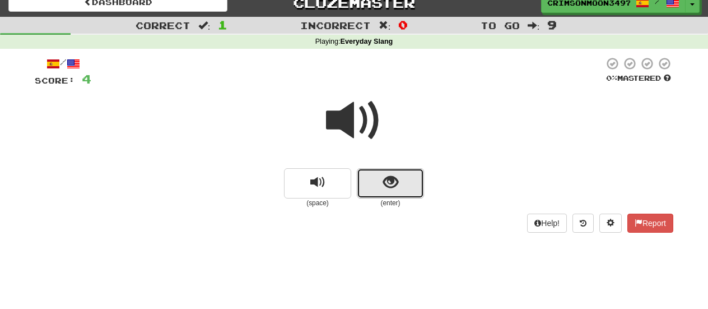
click at [384, 188] on span "show sentence" at bounding box center [390, 182] width 15 height 15
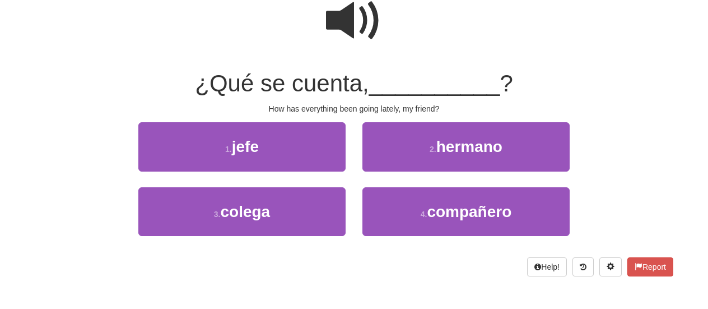
scroll to position [113, 0]
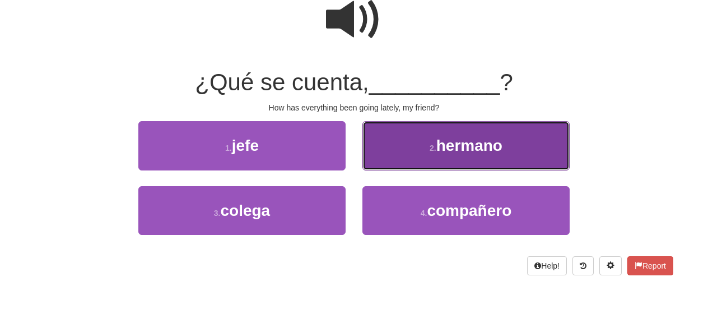
click at [393, 160] on button "2 . hermano" at bounding box center [465, 145] width 207 height 49
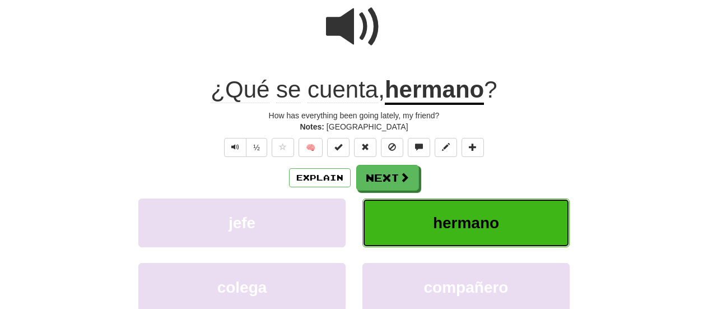
scroll to position [120, 0]
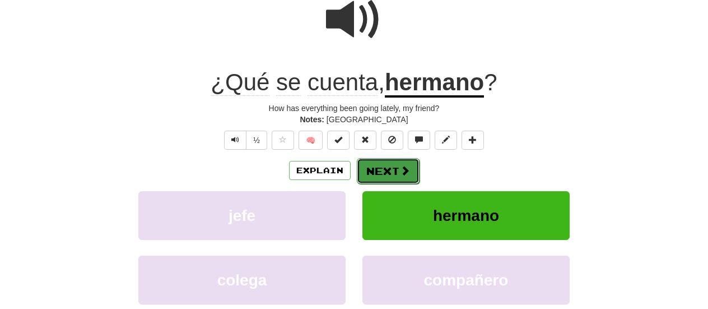
click at [388, 169] on button "Next" at bounding box center [388, 171] width 63 height 26
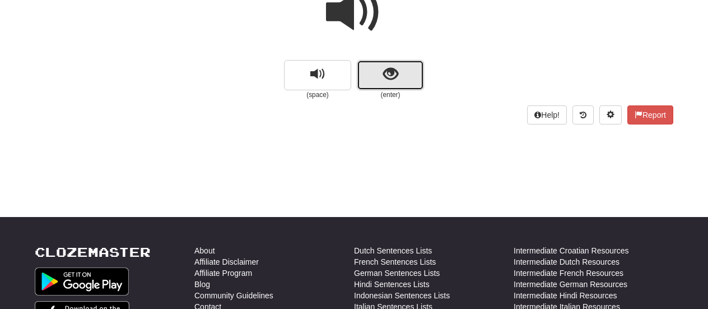
click at [376, 81] on button "show sentence" at bounding box center [390, 75] width 67 height 30
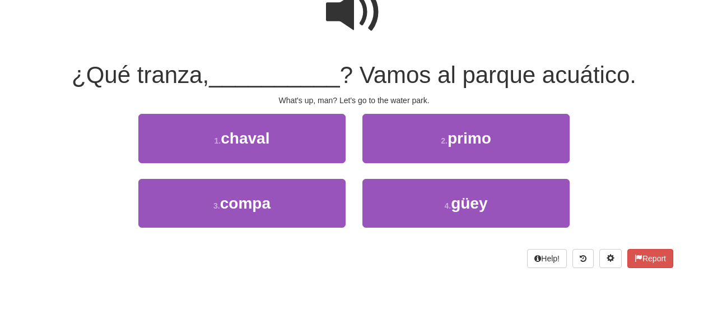
click at [374, 21] on span at bounding box center [354, 12] width 56 height 56
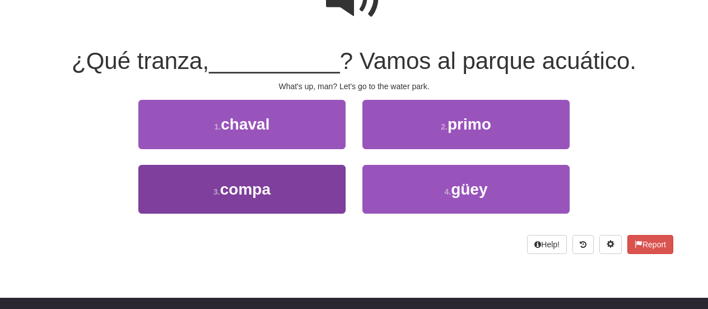
scroll to position [134, 0]
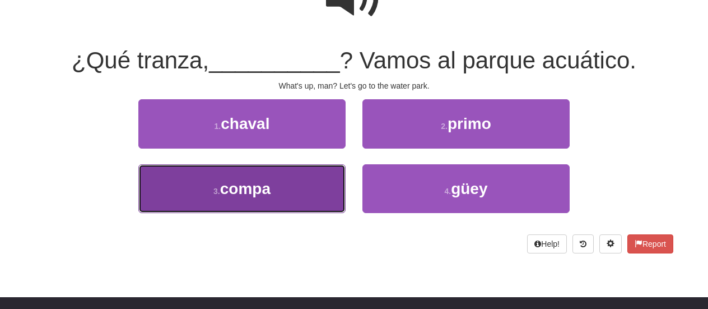
click at [285, 190] on button "3 . compa" at bounding box center [241, 188] width 207 height 49
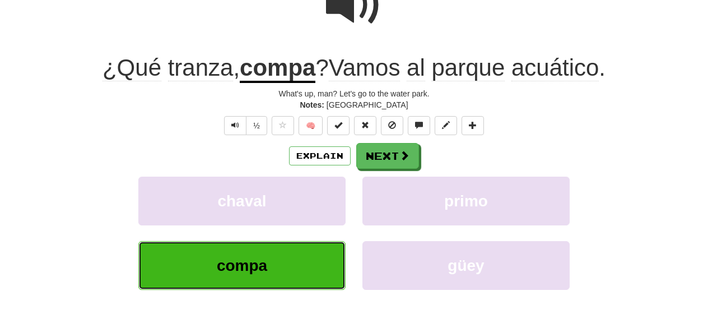
scroll to position [142, 0]
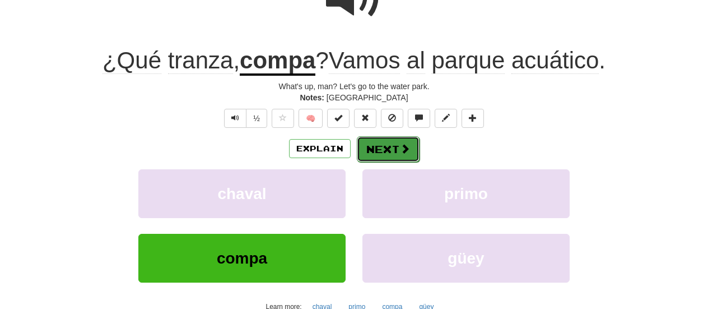
click at [387, 151] on button "Next" at bounding box center [388, 149] width 63 height 26
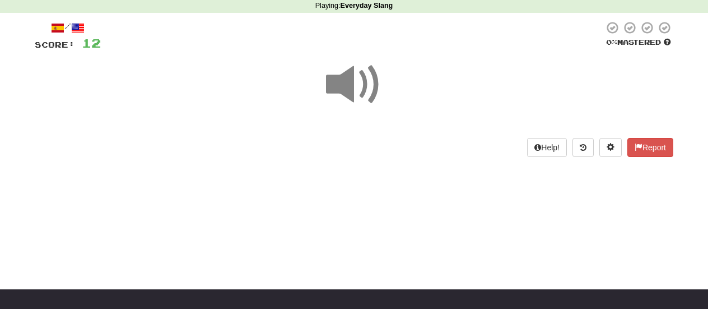
scroll to position [47, 0]
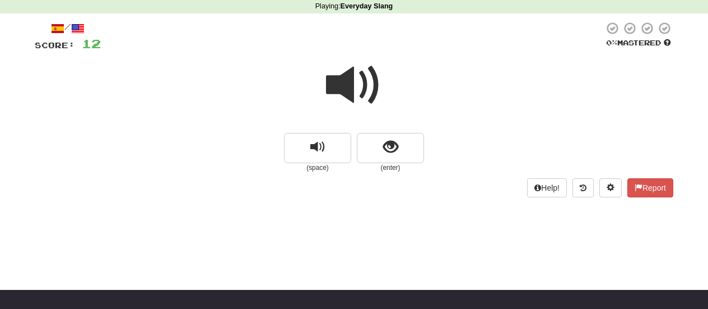
click at [367, 100] on span at bounding box center [354, 85] width 56 height 56
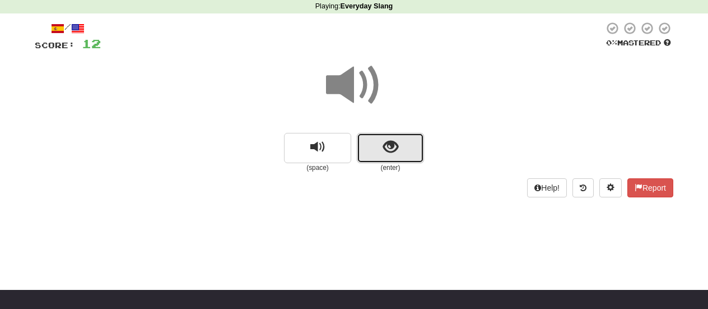
click at [380, 145] on button "show sentence" at bounding box center [390, 148] width 67 height 30
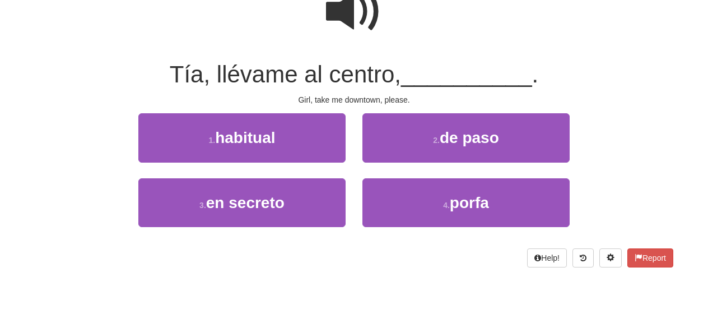
scroll to position [122, 0]
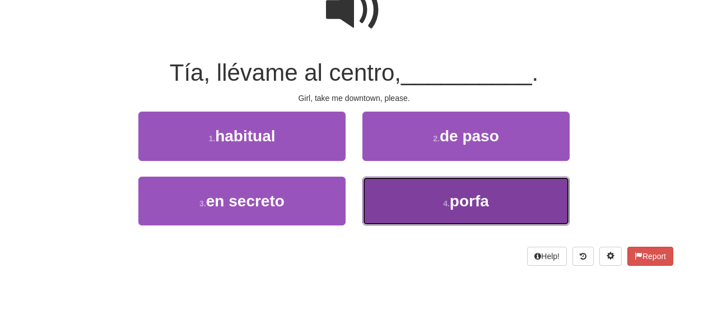
click at [407, 197] on button "4 . [GEOGRAPHIC_DATA]" at bounding box center [465, 200] width 207 height 49
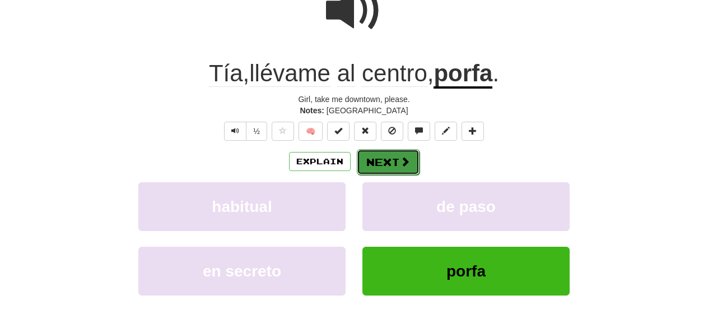
click at [383, 155] on button "Next" at bounding box center [388, 162] width 63 height 26
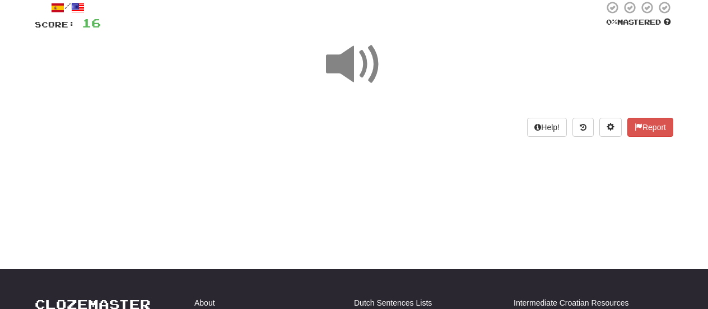
scroll to position [65, 0]
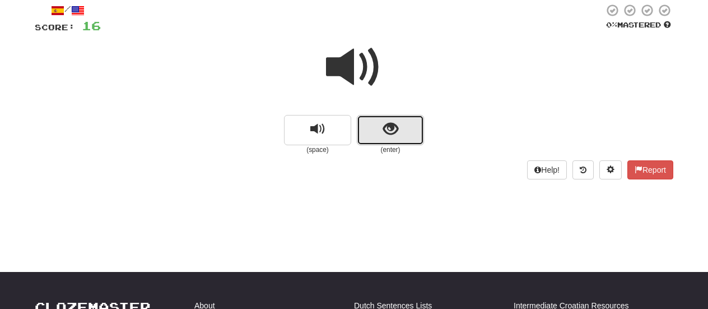
click at [382, 132] on button "show sentence" at bounding box center [390, 130] width 67 height 30
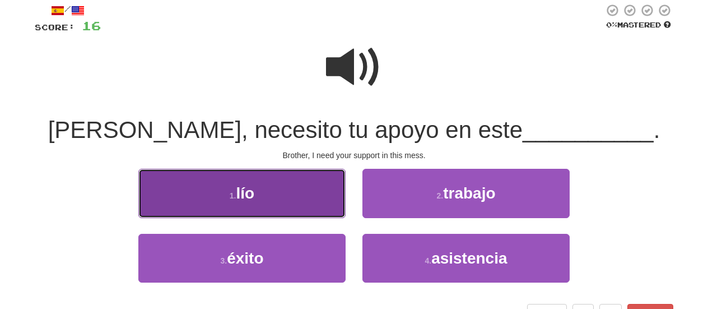
click at [315, 201] on button "1 . lío" at bounding box center [241, 193] width 207 height 49
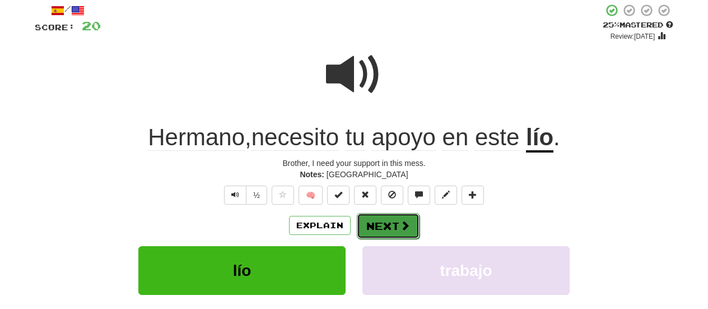
click at [382, 227] on button "Next" at bounding box center [388, 226] width 63 height 26
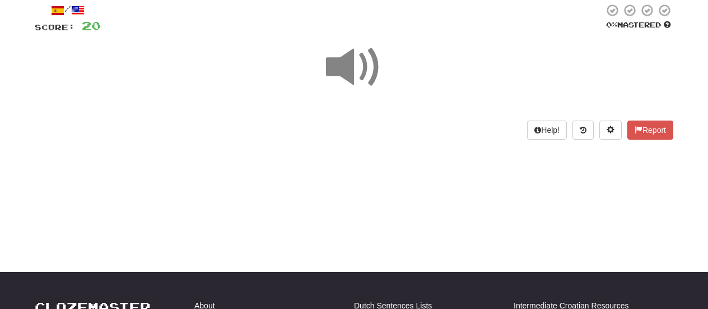
scroll to position [73, 0]
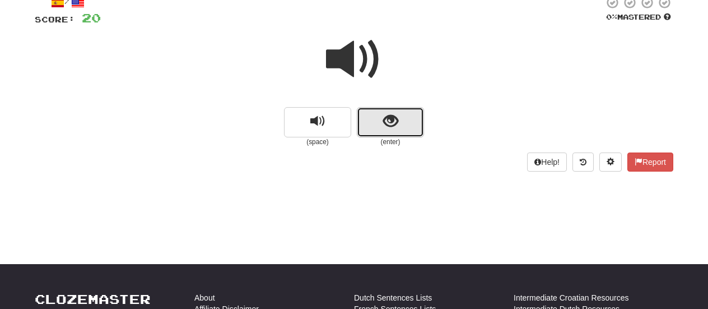
click at [394, 122] on span "show sentence" at bounding box center [390, 121] width 15 height 15
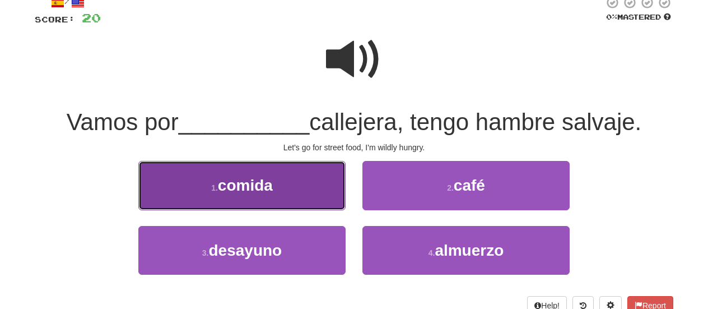
click at [295, 176] on button "1 . comida" at bounding box center [241, 185] width 207 height 49
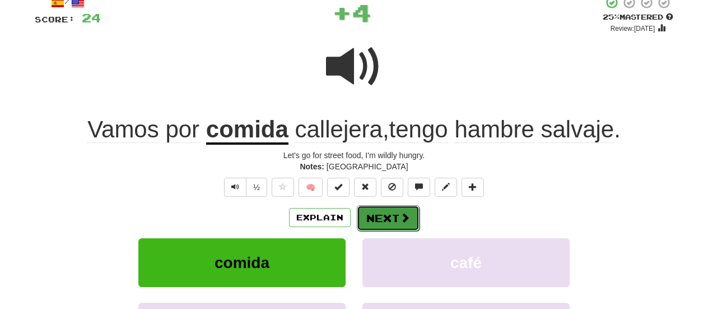
click at [370, 211] on button "Next" at bounding box center [388, 218] width 63 height 26
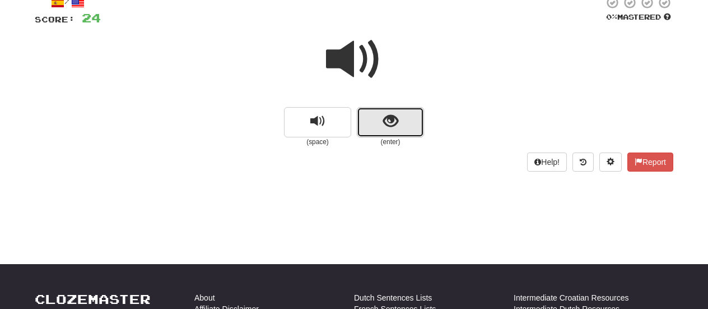
click at [398, 128] on span "show sentence" at bounding box center [390, 121] width 15 height 15
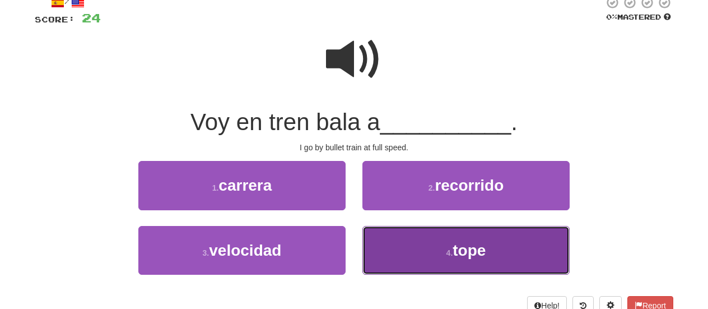
click at [402, 259] on button "4 . tope" at bounding box center [465, 250] width 207 height 49
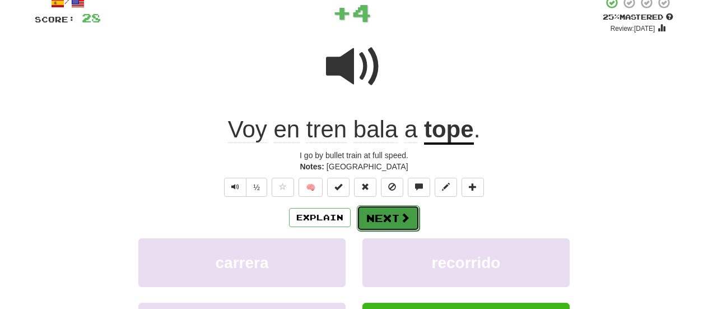
click at [394, 207] on button "Next" at bounding box center [388, 218] width 63 height 26
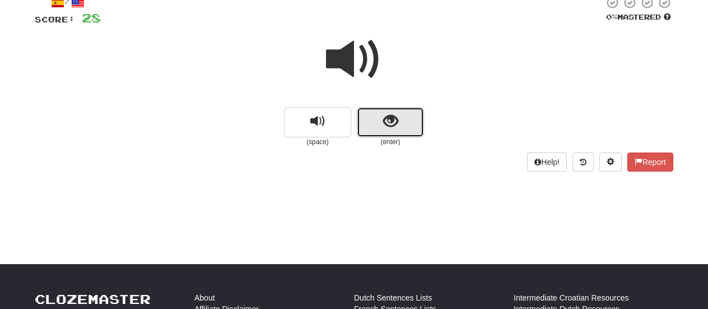
click at [384, 125] on span "show sentence" at bounding box center [390, 121] width 15 height 15
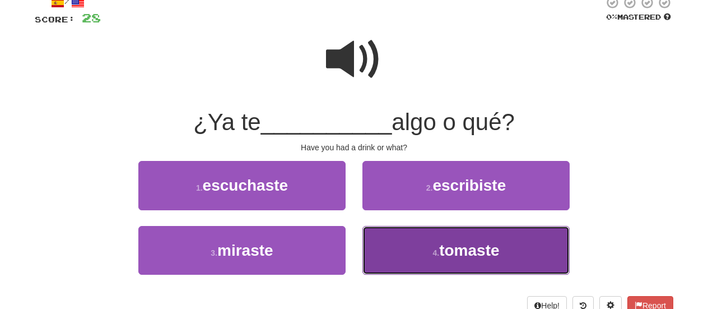
click at [397, 241] on button "4 . tomaste" at bounding box center [465, 250] width 207 height 49
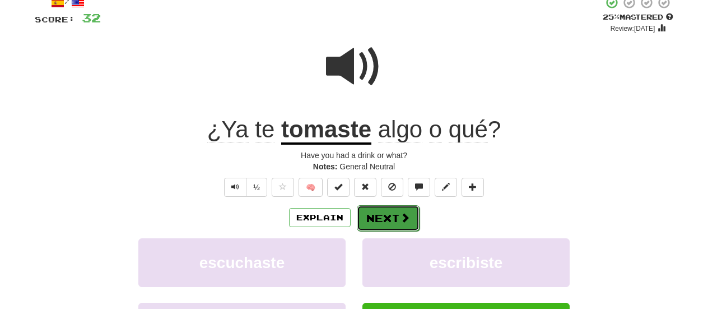
click at [377, 215] on button "Next" at bounding box center [388, 218] width 63 height 26
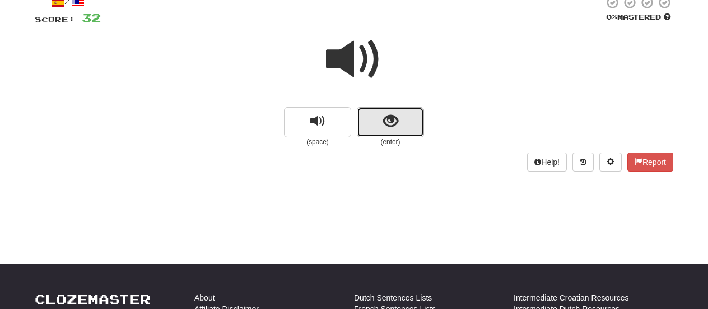
click at [374, 123] on button "show sentence" at bounding box center [390, 122] width 67 height 30
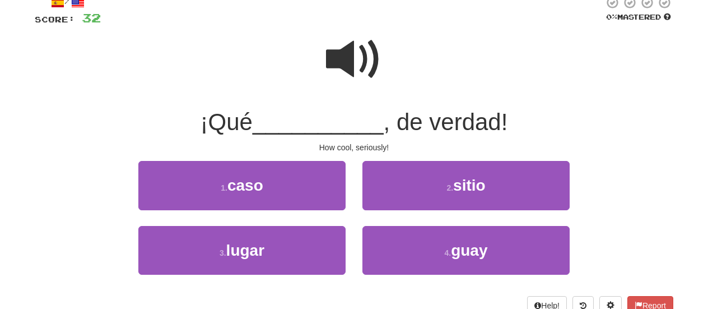
click at [346, 66] on span at bounding box center [354, 59] width 56 height 56
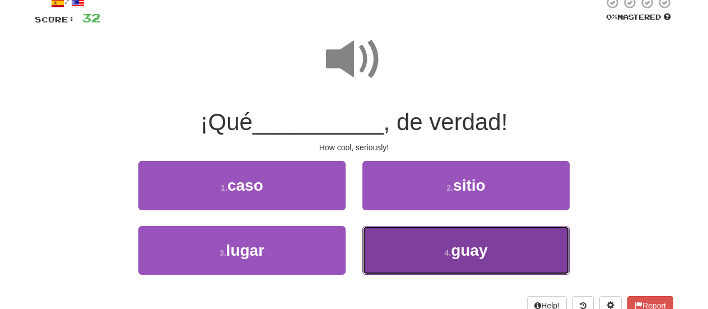
click at [403, 258] on button "4 . [GEOGRAPHIC_DATA]" at bounding box center [465, 250] width 207 height 49
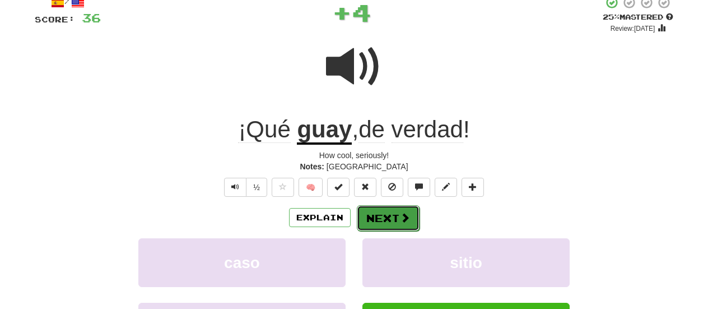
click at [393, 208] on button "Next" at bounding box center [388, 218] width 63 height 26
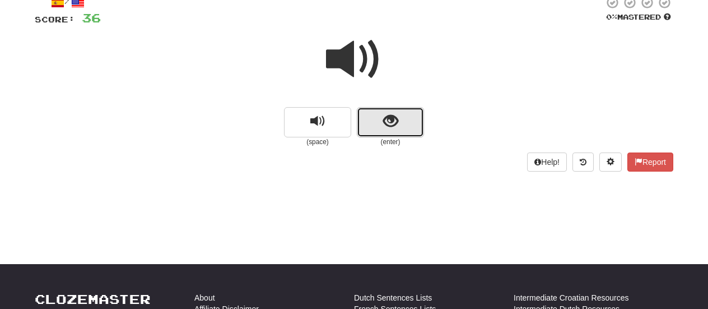
click at [385, 131] on button "show sentence" at bounding box center [390, 122] width 67 height 30
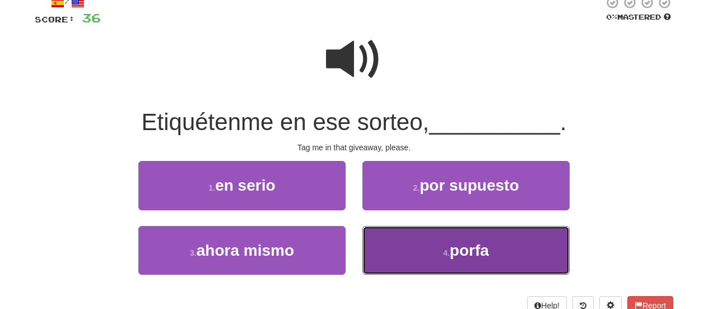
click at [391, 248] on button "4 . [GEOGRAPHIC_DATA]" at bounding box center [465, 250] width 207 height 49
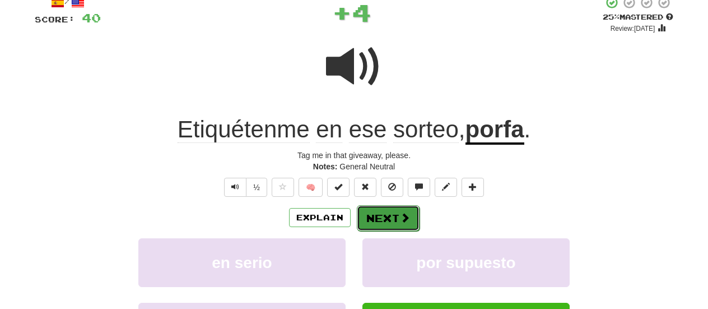
click at [389, 213] on button "Next" at bounding box center [388, 218] width 63 height 26
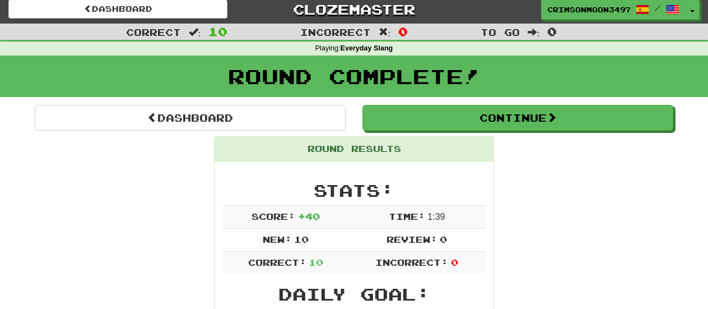
scroll to position [0, 0]
